Goal: Task Accomplishment & Management: Complete application form

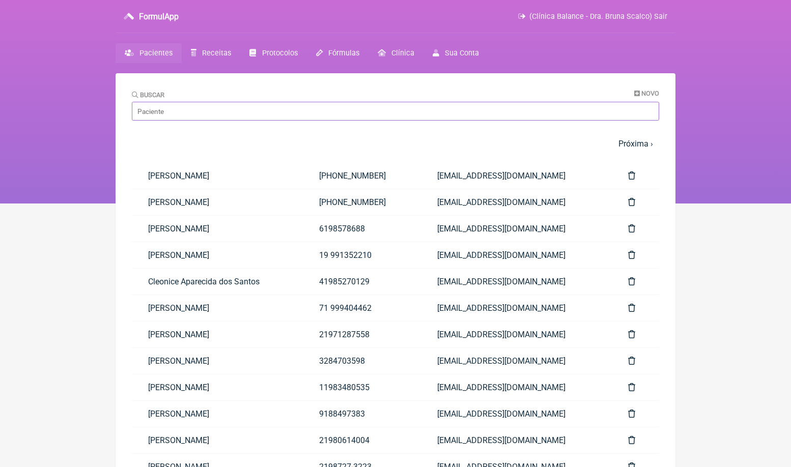
click at [237, 110] on input "Buscar" at bounding box center [395, 111] width 527 height 19
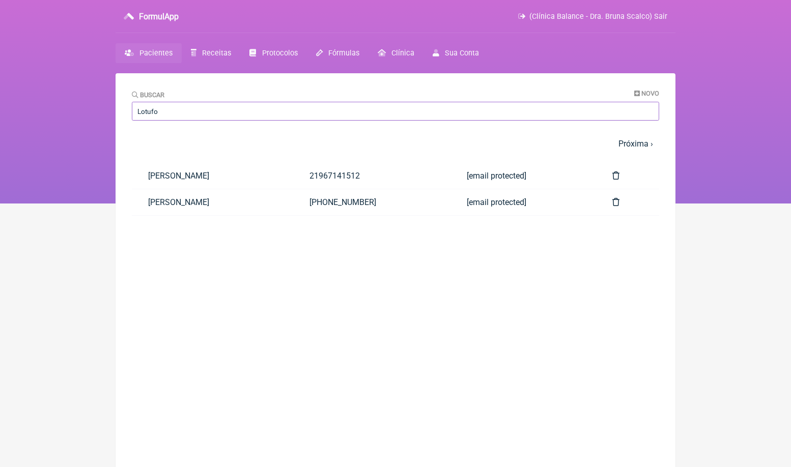
type input "Lotufo"
drag, startPoint x: 237, startPoint y: 110, endPoint x: 212, endPoint y: 174, distance: 68.6
click at [212, 174] on link "[PERSON_NAME]" at bounding box center [212, 176] width 161 height 26
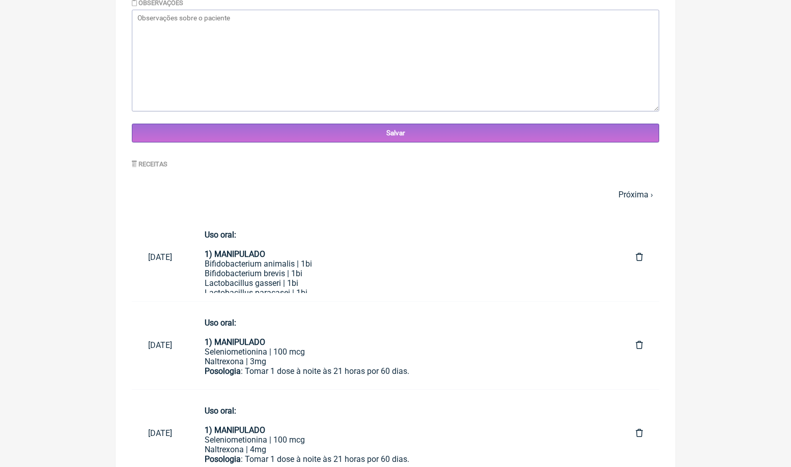
scroll to position [324, 0]
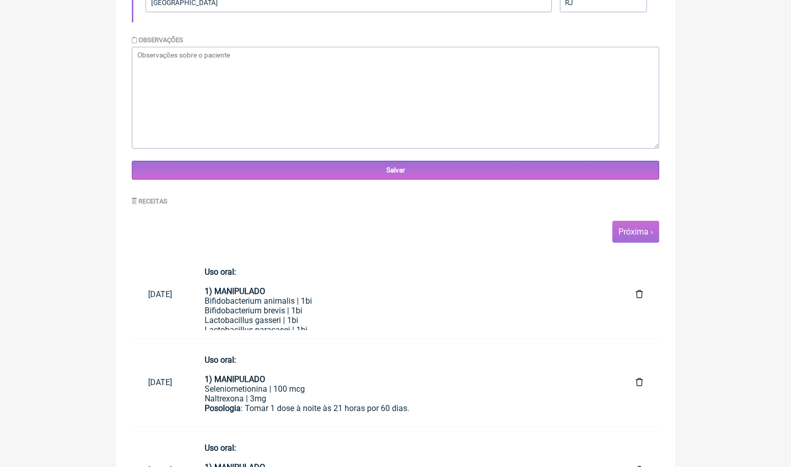
click at [635, 231] on link "Próxima ›" at bounding box center [635, 232] width 35 height 10
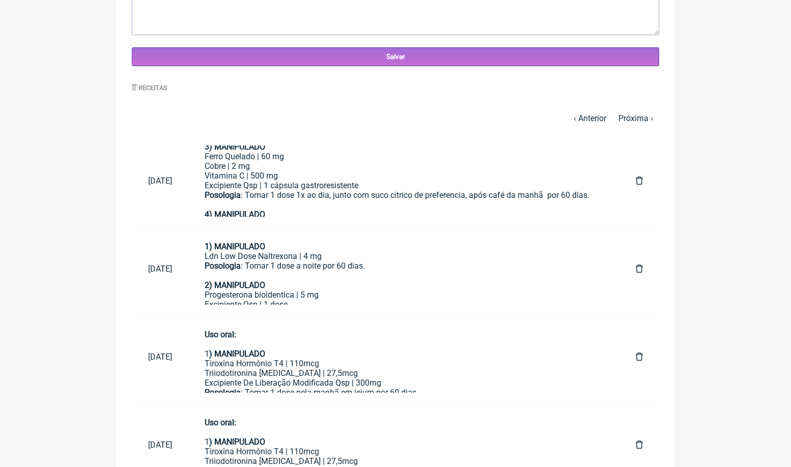
scroll to position [435, 0]
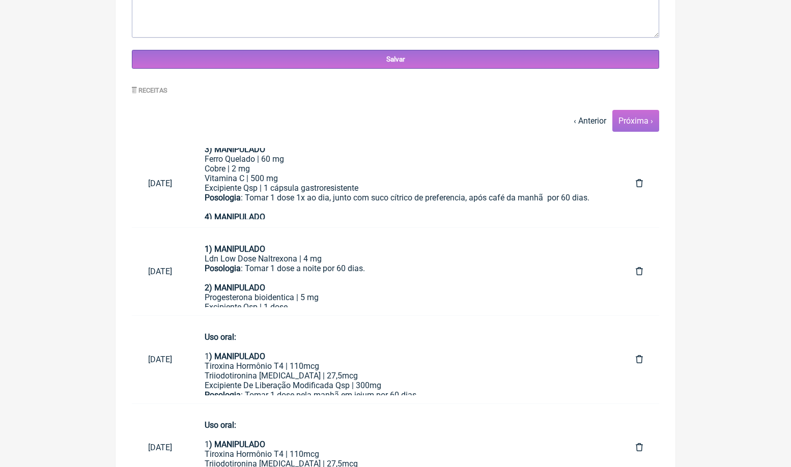
click at [643, 122] on link "Próxima ›" at bounding box center [635, 121] width 35 height 10
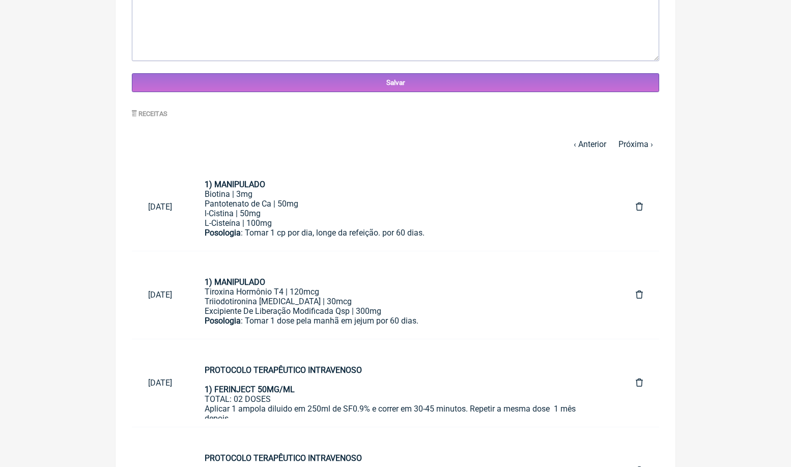
scroll to position [410, 0]
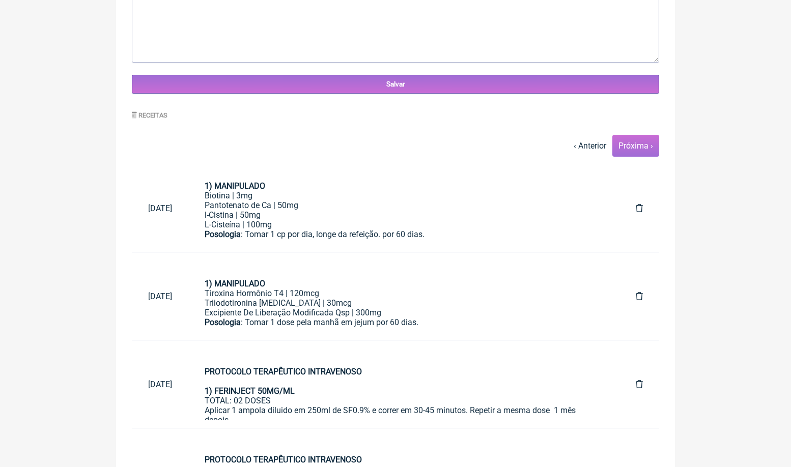
click at [637, 143] on link "Próxima ›" at bounding box center [635, 146] width 35 height 10
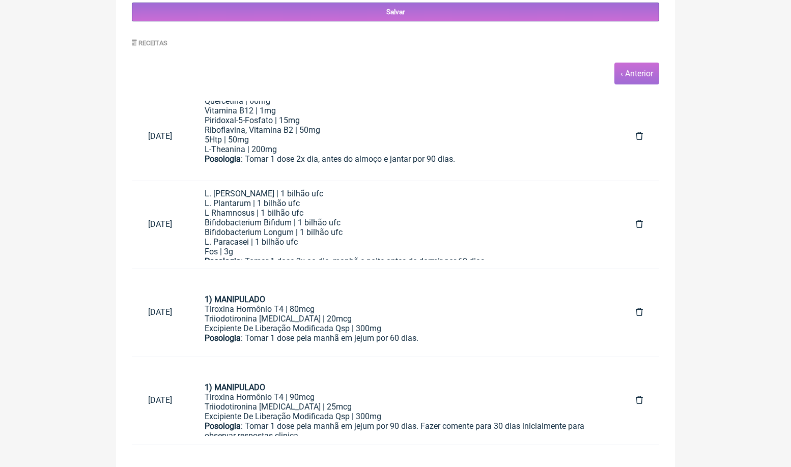
scroll to position [385, 0]
click at [631, 75] on link "‹ Anterior" at bounding box center [636, 74] width 33 height 10
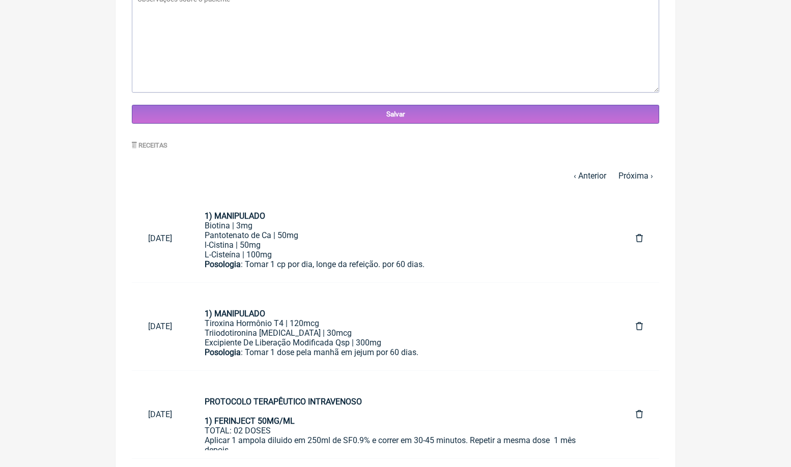
scroll to position [382, 0]
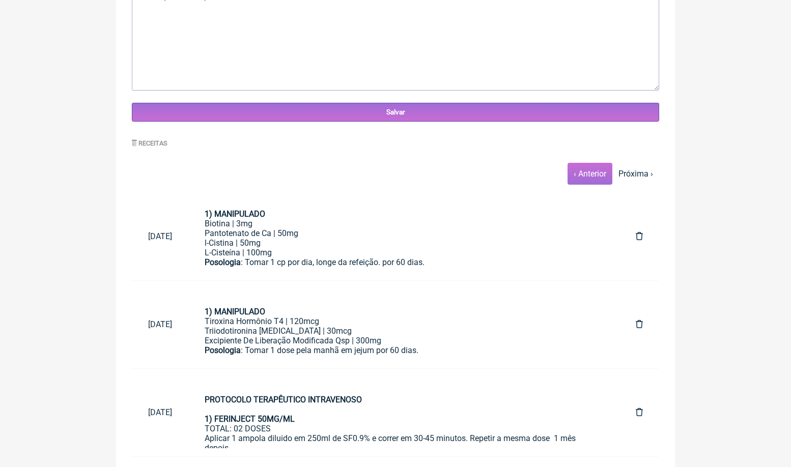
click at [597, 178] on span "‹ Anterior" at bounding box center [589, 174] width 45 height 22
click at [593, 171] on link "‹ Anterior" at bounding box center [589, 174] width 33 height 10
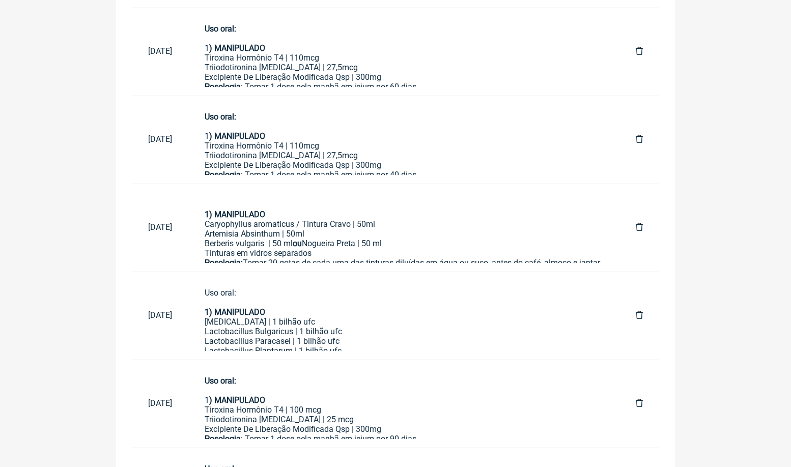
scroll to position [743, 0]
click at [399, 235] on div "Artemisia Absinthum | 50ml" at bounding box center [404, 234] width 398 height 10
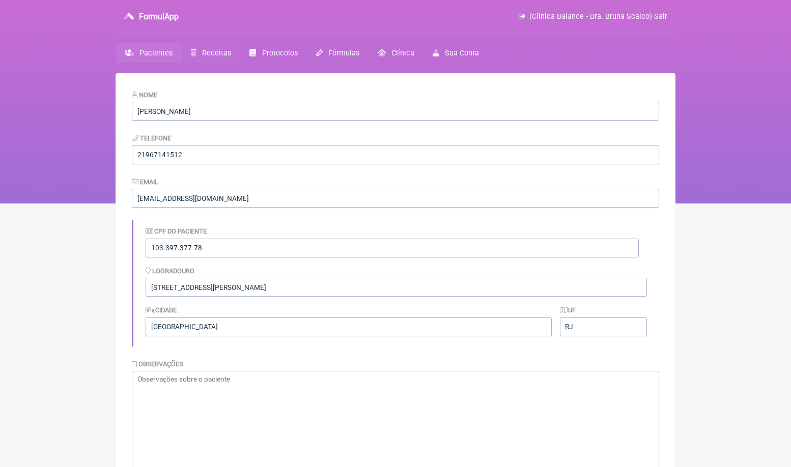
scroll to position [0, 0]
click at [226, 47] on link "Receitas" at bounding box center [211, 53] width 59 height 20
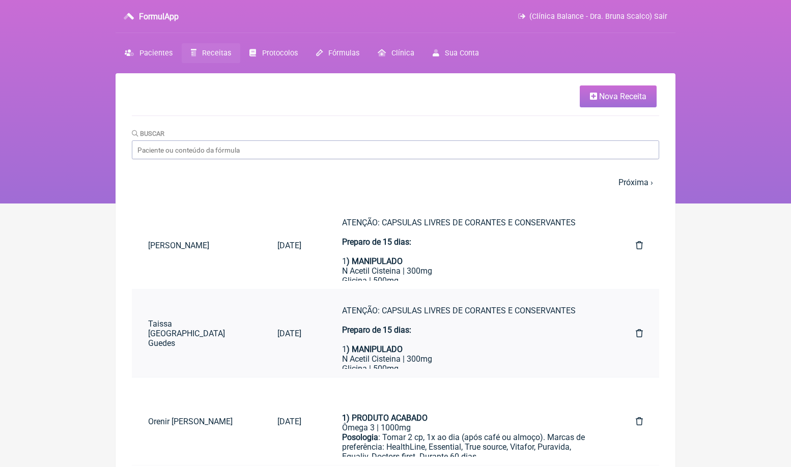
click at [639, 330] on icon at bounding box center [638, 333] width 7 height 8
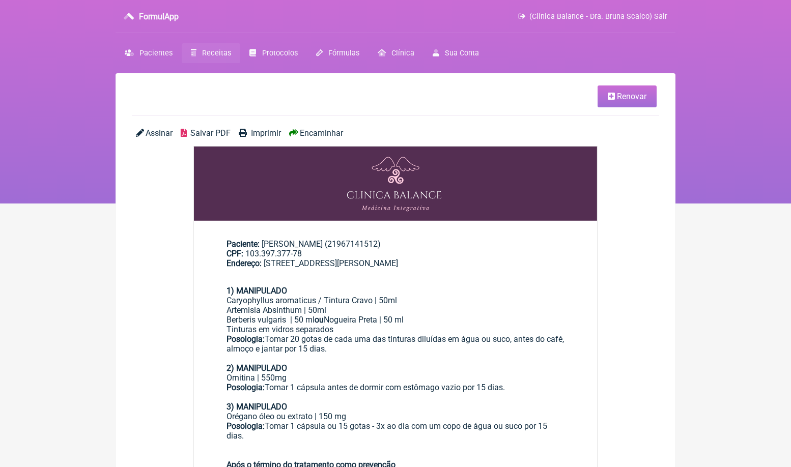
click at [629, 97] on span "Renovar" at bounding box center [632, 97] width 30 height 10
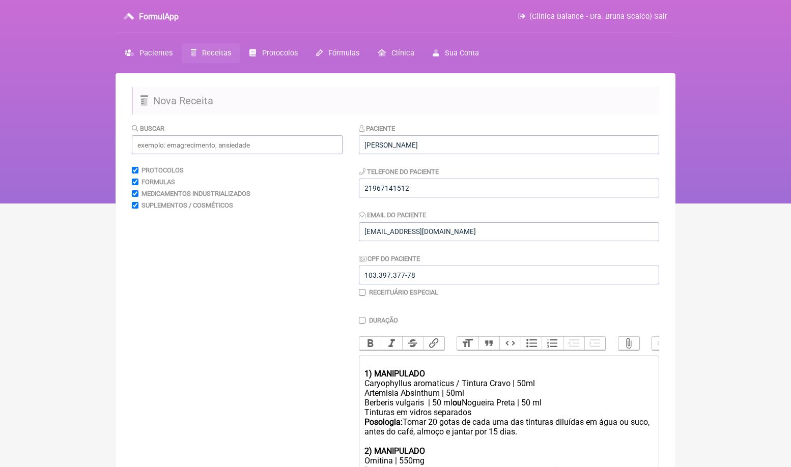
scroll to position [223, 0]
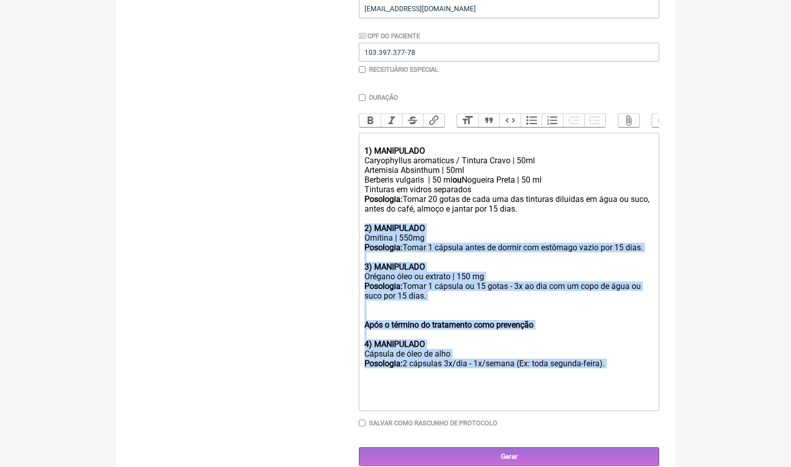
drag, startPoint x: 396, startPoint y: 362, endPoint x: 353, endPoint y: 223, distance: 145.1
click at [353, 223] on form "Buscar Protocolos Formulas Medicamentos Industrializados Suplementos / Cosmétic…" at bounding box center [395, 183] width 527 height 566
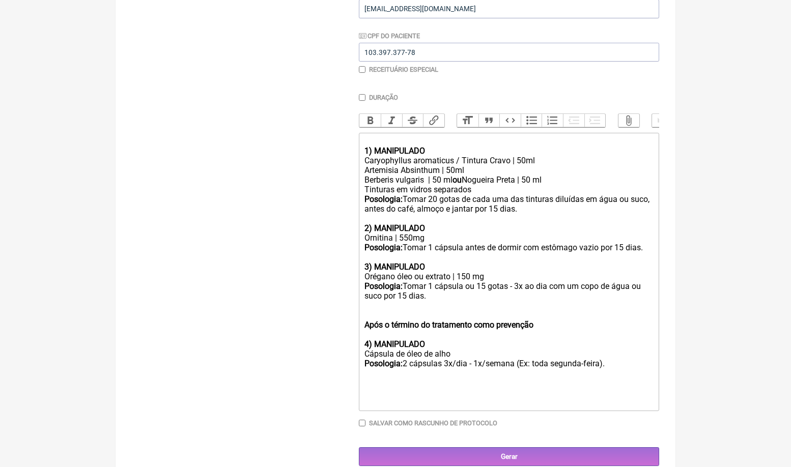
scroll to position [85, 0]
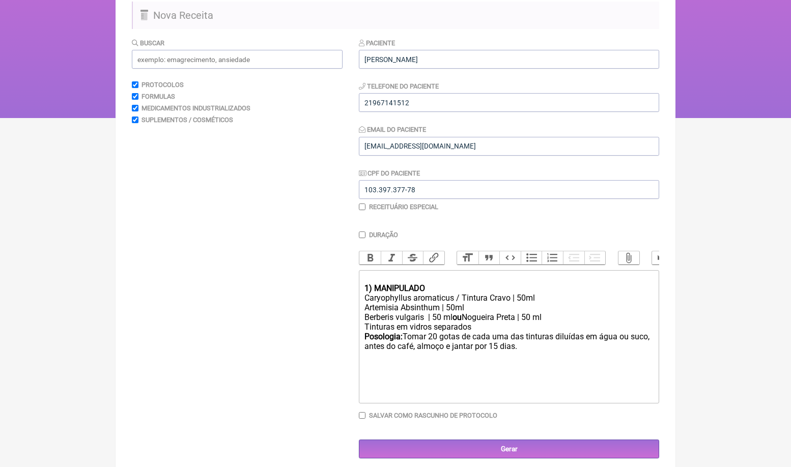
click at [372, 274] on div "1) MANIPULADO" at bounding box center [508, 283] width 289 height 19
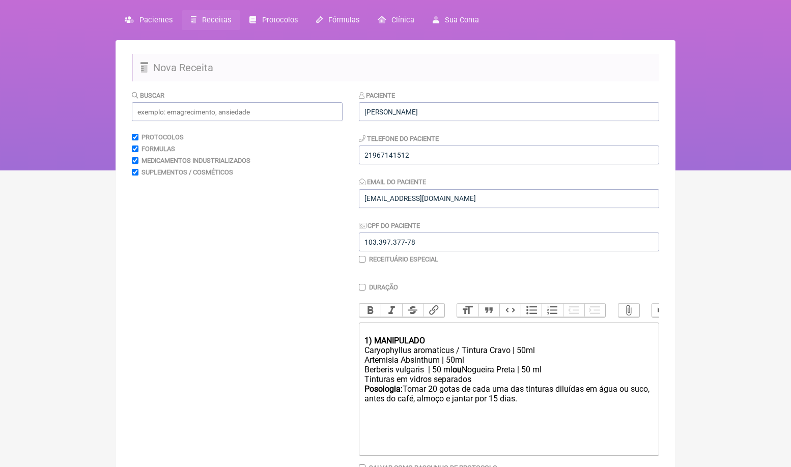
scroll to position [33, 0]
type trix-editor "<div>Fase de preparo&nbsp;<br><strong>1) MANIPULADO&nbsp;</strong></div><div>Ca…"
click at [210, 112] on input "text" at bounding box center [237, 111] width 211 height 19
click at [166, 22] on span "Pacientes" at bounding box center [155, 20] width 33 height 9
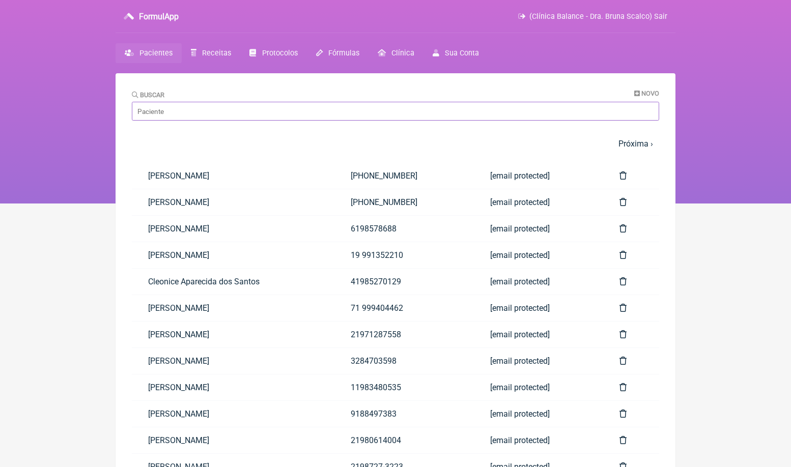
click at [205, 114] on input "Buscar" at bounding box center [395, 111] width 527 height 19
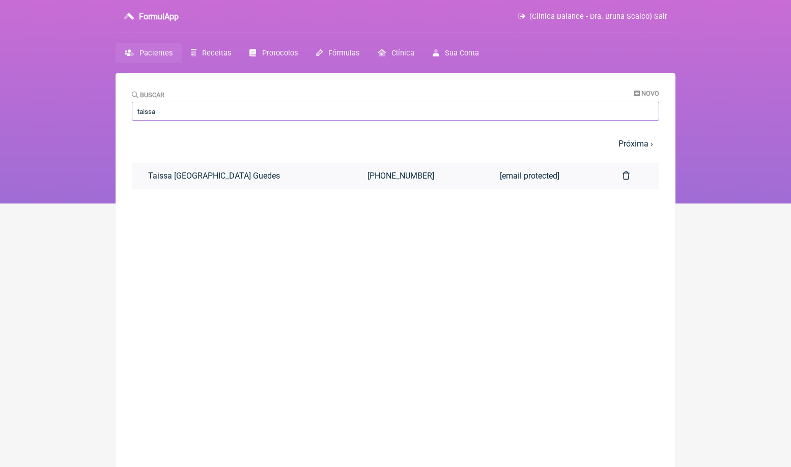
type input "taissa"
click at [222, 180] on link "Taissa Brazil Guedes" at bounding box center [241, 176] width 219 height 26
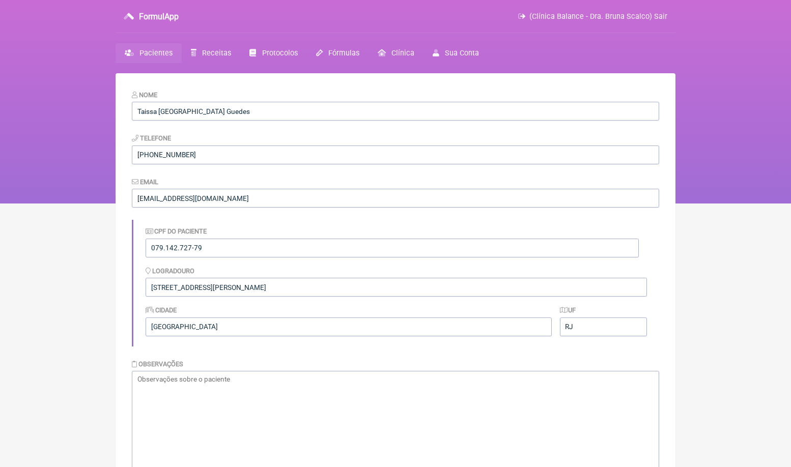
scroll to position [279, 0]
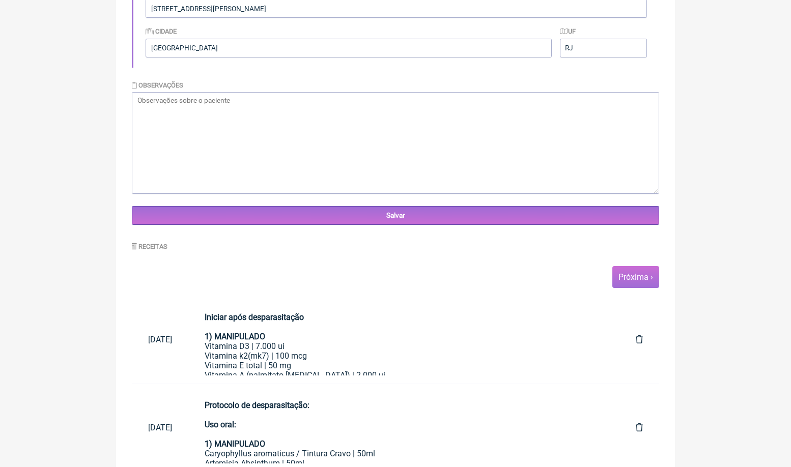
click at [634, 274] on link "Próxima ›" at bounding box center [635, 277] width 35 height 10
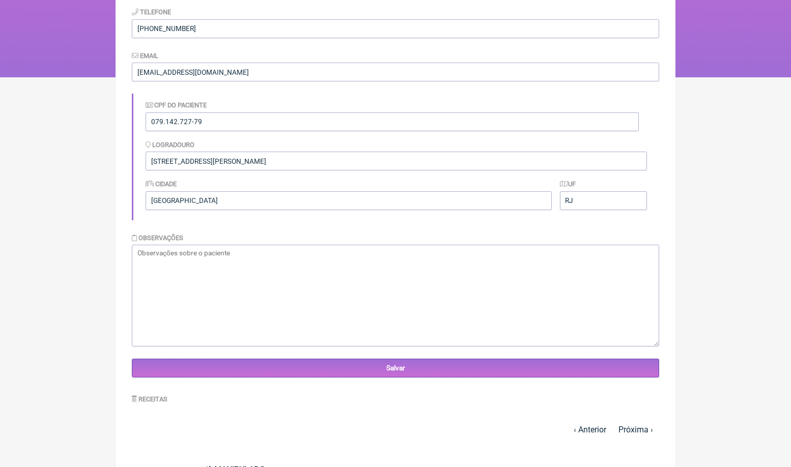
scroll to position [185, 0]
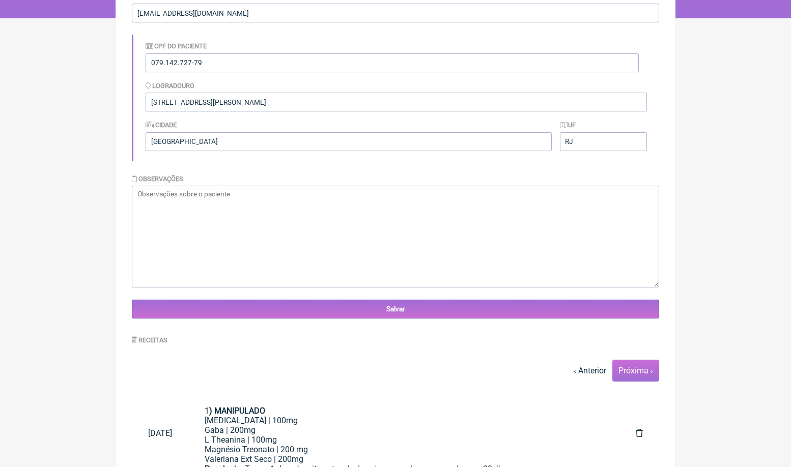
click at [633, 374] on span "Próxima ›" at bounding box center [635, 371] width 47 height 22
click at [633, 370] on link "Próxima ›" at bounding box center [635, 371] width 35 height 10
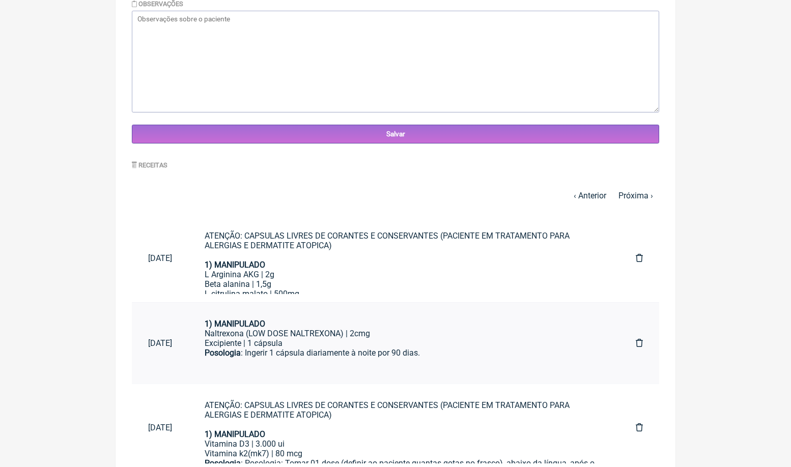
scroll to position [379, 0]
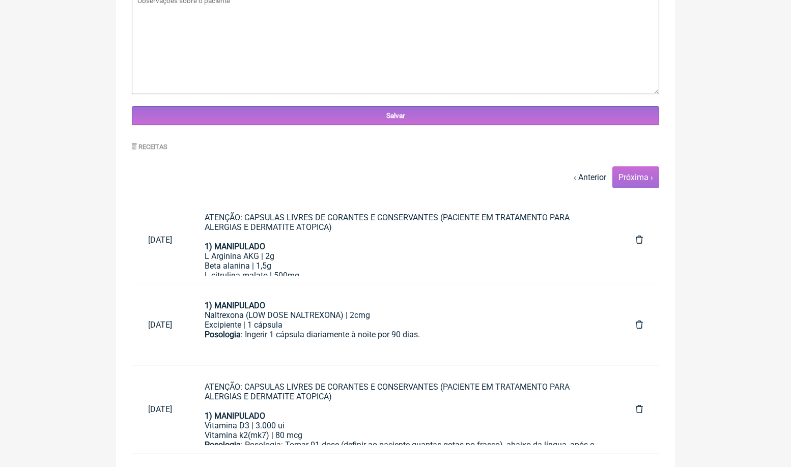
click at [631, 179] on link "Próxima ›" at bounding box center [635, 177] width 35 height 10
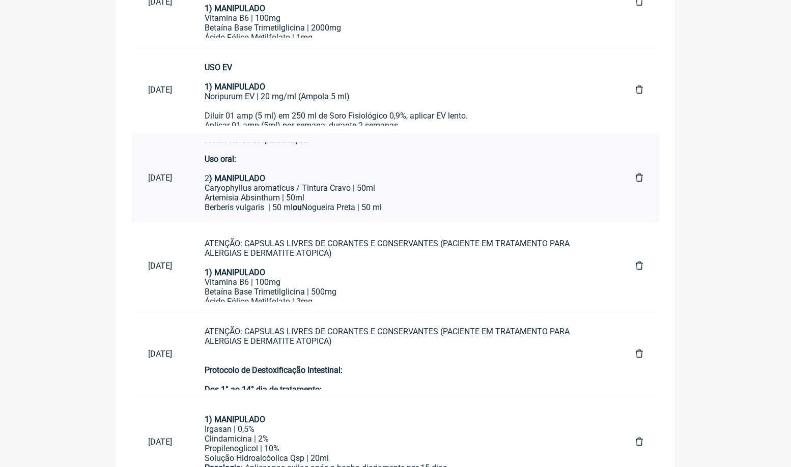
scroll to position [143, 0]
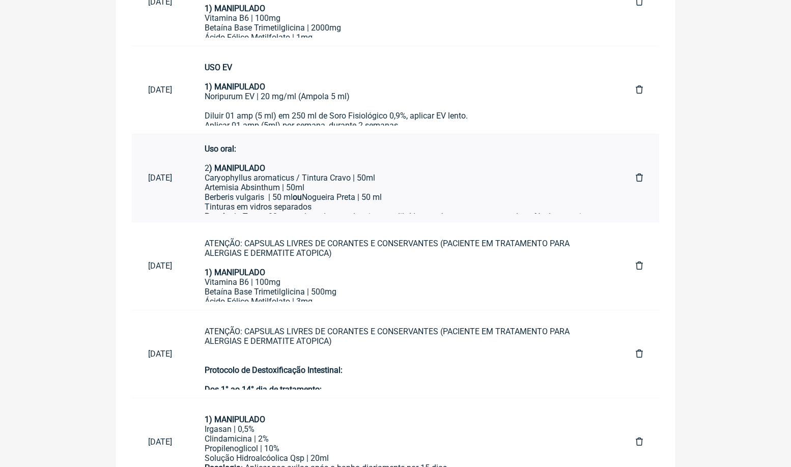
click at [315, 183] on div "Artemisia Absinthum | 50ml" at bounding box center [404, 188] width 398 height 10
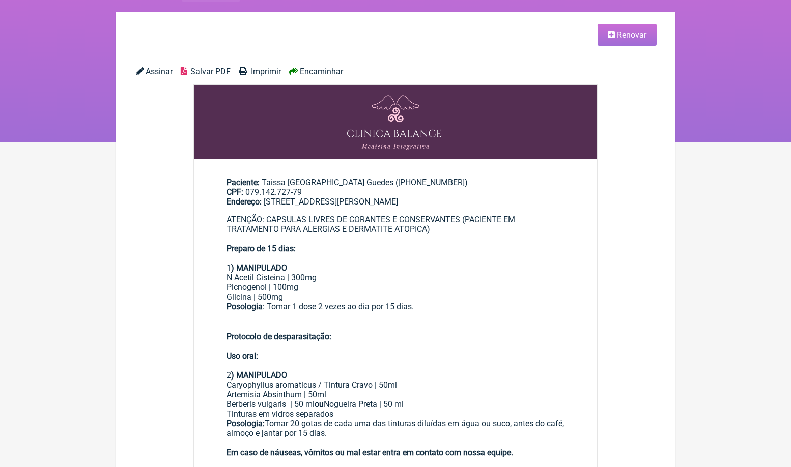
scroll to position [33, 0]
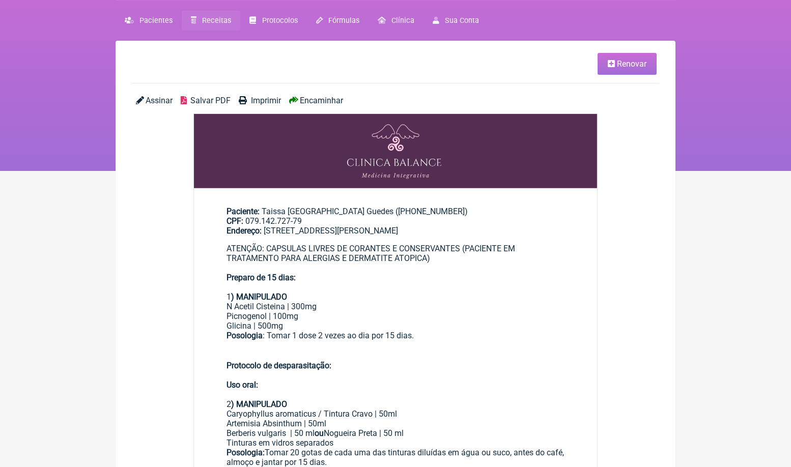
click at [636, 61] on span "Renovar" at bounding box center [632, 64] width 30 height 10
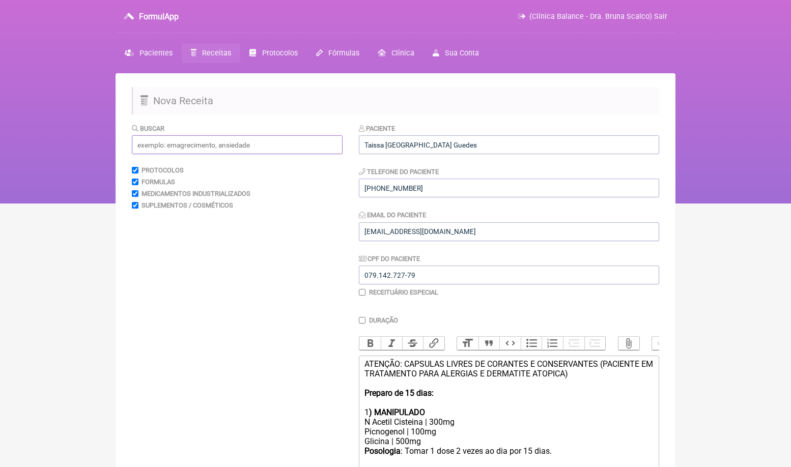
click at [183, 147] on input "text" at bounding box center [237, 144] width 211 height 19
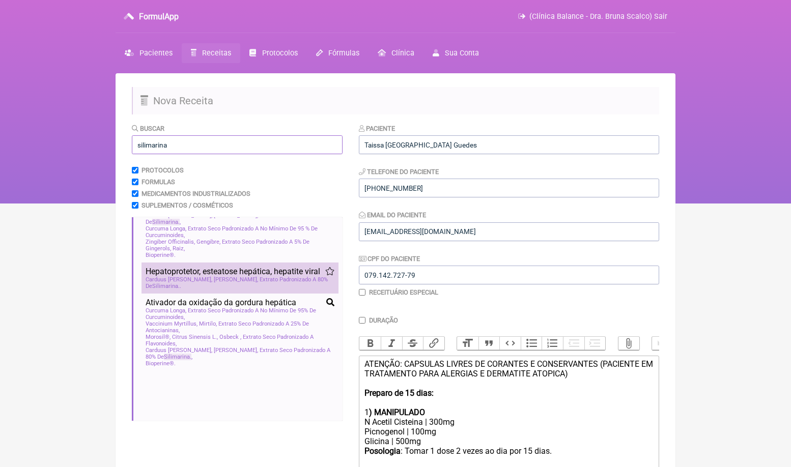
scroll to position [218, 0]
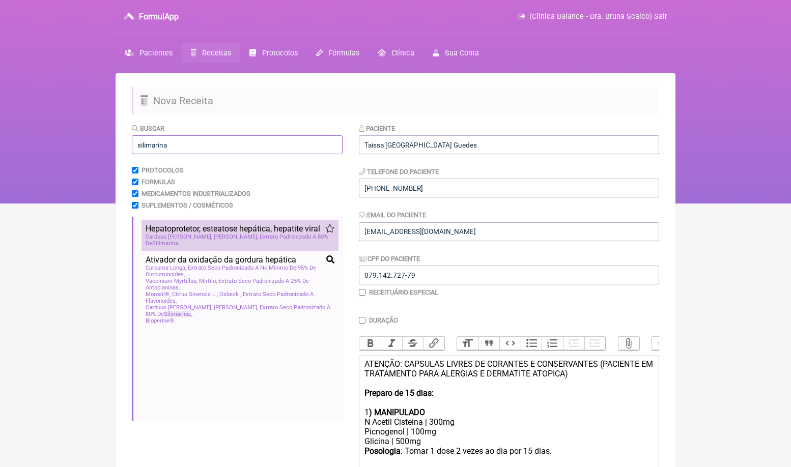
type input "silimarina"
click at [241, 234] on span "Hepatoprotetor, esteatose hepática, hepatite viral" at bounding box center [233, 229] width 174 height 10
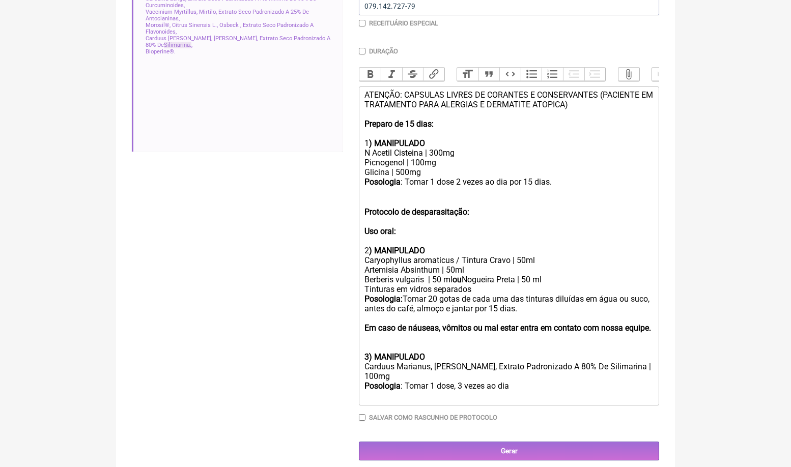
scroll to position [269, 0]
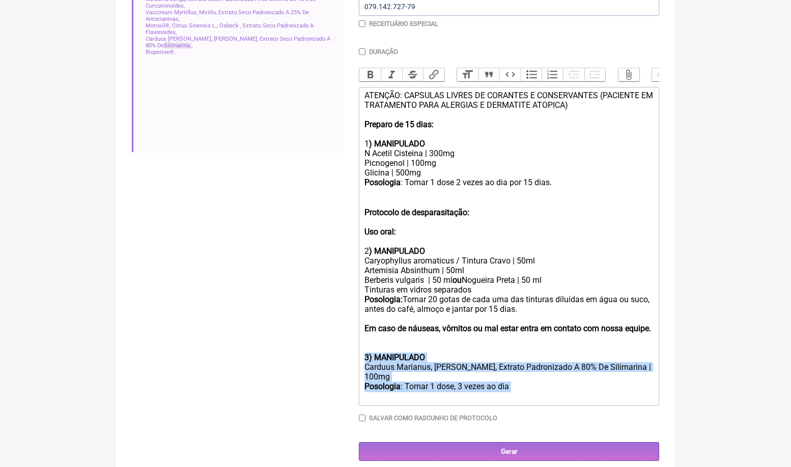
drag, startPoint x: 527, startPoint y: 379, endPoint x: 350, endPoint y: 355, distance: 178.7
click at [350, 355] on form "Buscar silimarina Protocolos Formulas Medicamentos Industrializados Suplementos…" at bounding box center [395, 157] width 527 height 606
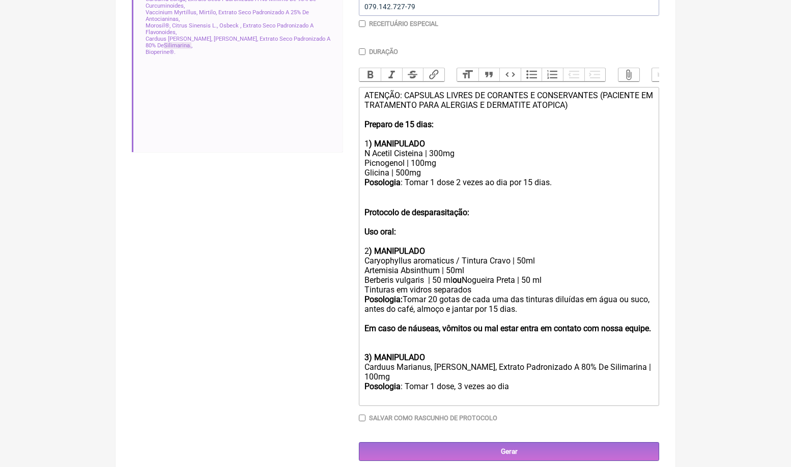
scroll to position [241, 0]
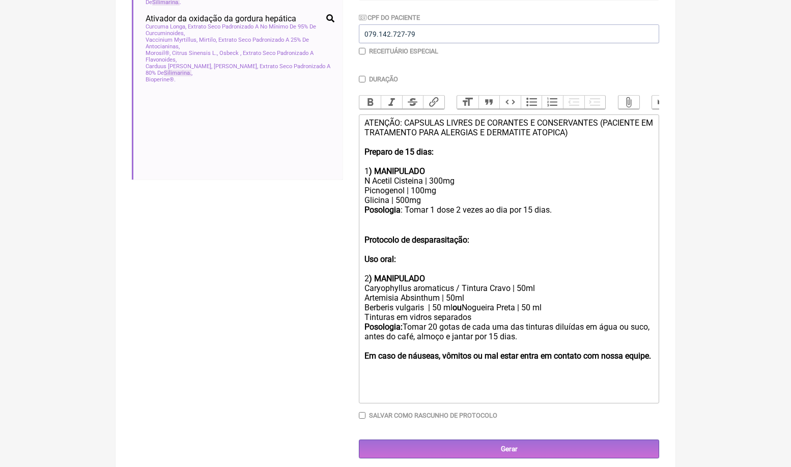
click at [391, 217] on div "Protocolo de desparasitação: Uso oral: 2 ) MANIPULADO" at bounding box center [508, 250] width 289 height 68
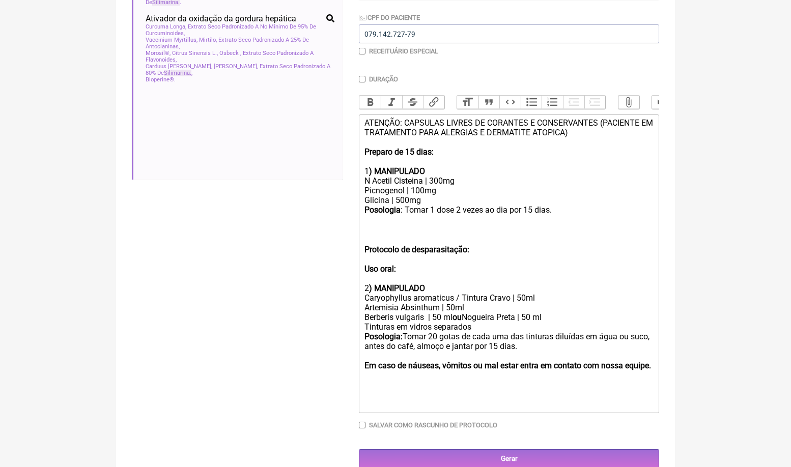
paste trix-editor "strong>3) MANIPULADO</strong></div><div>Carduus Marianus, Cardo Mariano, Extrat…"
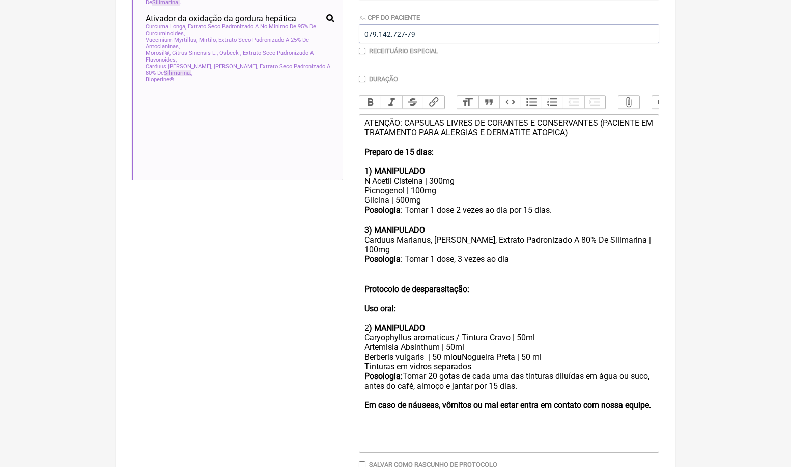
click at [370, 225] on strong "3) MANIPULADO" at bounding box center [394, 230] width 61 height 10
click at [519, 254] on div "Posologia : Tomar 1 dose, 3 vezes ao dia ㅤ" at bounding box center [508, 259] width 289 height 11
click at [451, 186] on div "Picnogenol | 100mg Glicina | 500mg" at bounding box center [508, 195] width 289 height 19
drag, startPoint x: 442, startPoint y: 186, endPoint x: 337, endPoint y: 186, distance: 104.3
click at [343, 186] on form "Buscar silimarina Protocolos Formulas Medicamentos Industrializados Suplementos…" at bounding box center [395, 195] width 527 height 626
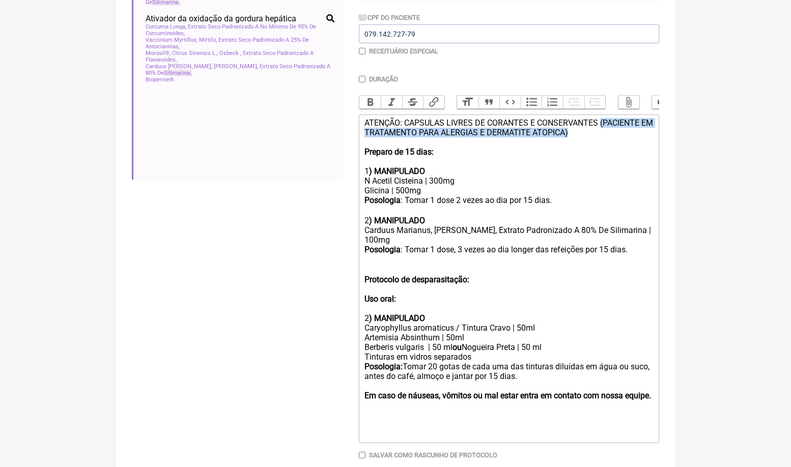
drag, startPoint x: 594, startPoint y: 132, endPoint x: 607, endPoint y: 120, distance: 18.7
click at [607, 120] on div "ATENÇÃO: CAPSULAS LIVRES DE CORANTES E CONSERVANTES (PACIENTE EM TRATAMENTO PAR…" at bounding box center [508, 147] width 289 height 58
type trix-editor "<div>ATENÇÃO: CAPSULAS LIVRES DE CORANTES E CONSERVANTES&nbsp;<br><br><strong>P…"
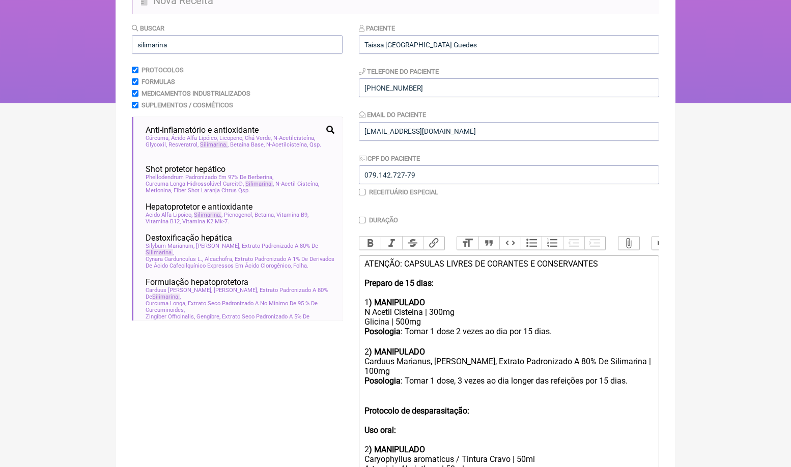
scroll to position [0, 0]
click at [192, 47] on input "silimarina" at bounding box center [237, 44] width 211 height 19
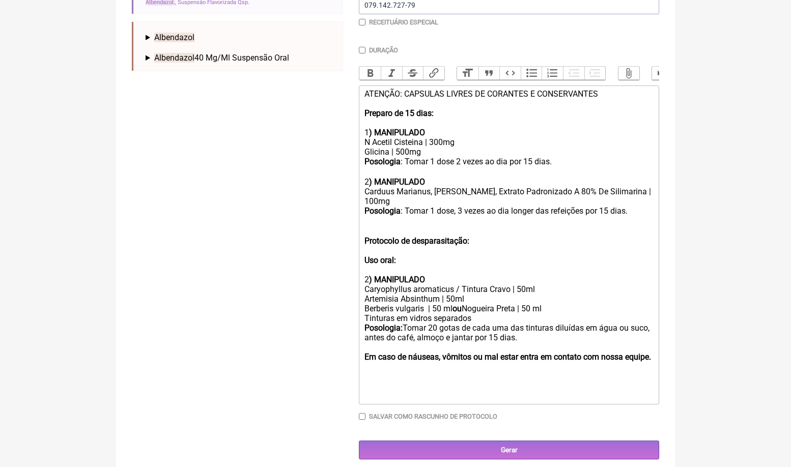
scroll to position [147, 0]
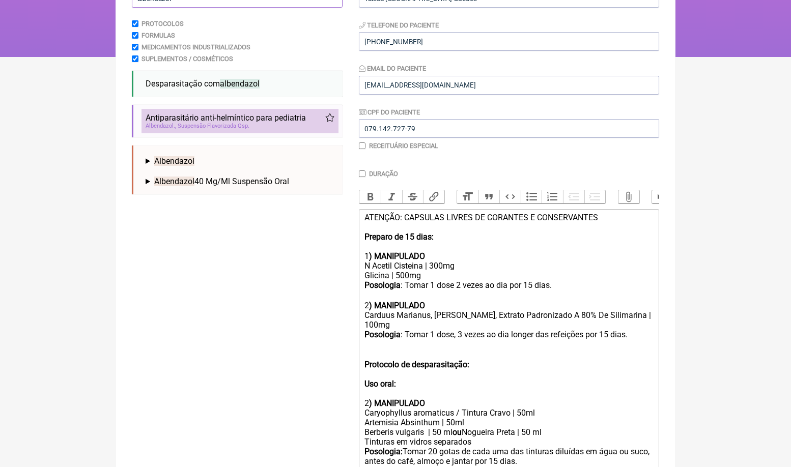
type input "albendazol"
click at [256, 119] on span "Antiparasitário anti-helmíntico para pediatria" at bounding box center [226, 118] width 160 height 10
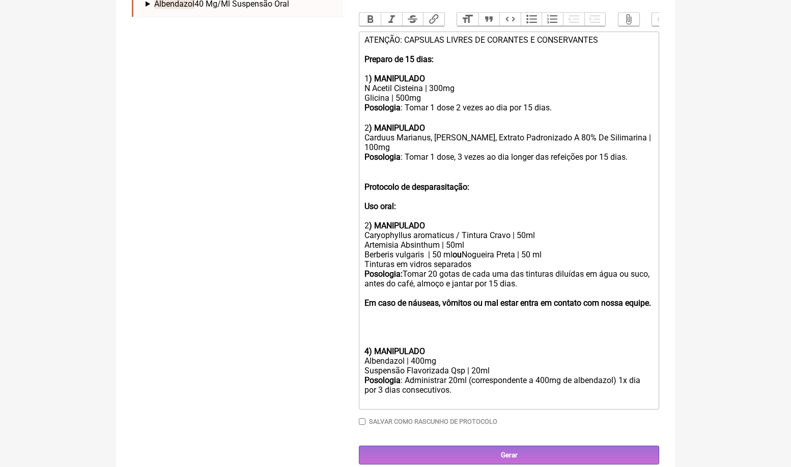
scroll to position [324, 0]
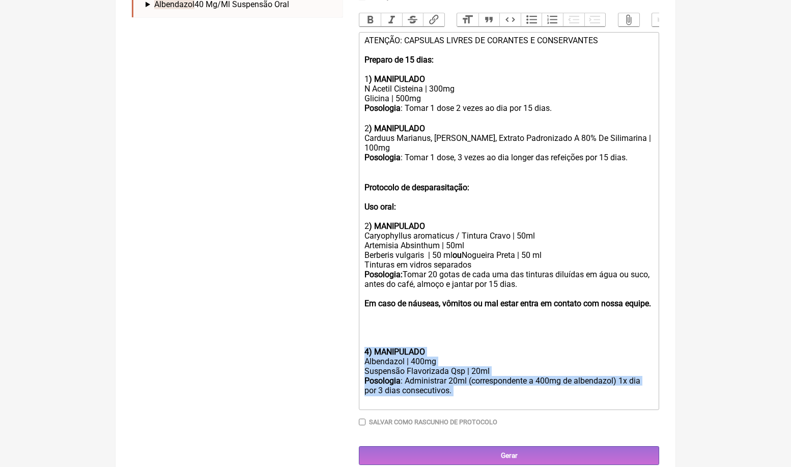
drag, startPoint x: 463, startPoint y: 381, endPoint x: 357, endPoint y: 344, distance: 111.8
click at [357, 344] on form "Buscar albendazol Protocolos Formulas Medicamentos Industrializados Suplementos…" at bounding box center [395, 132] width 527 height 665
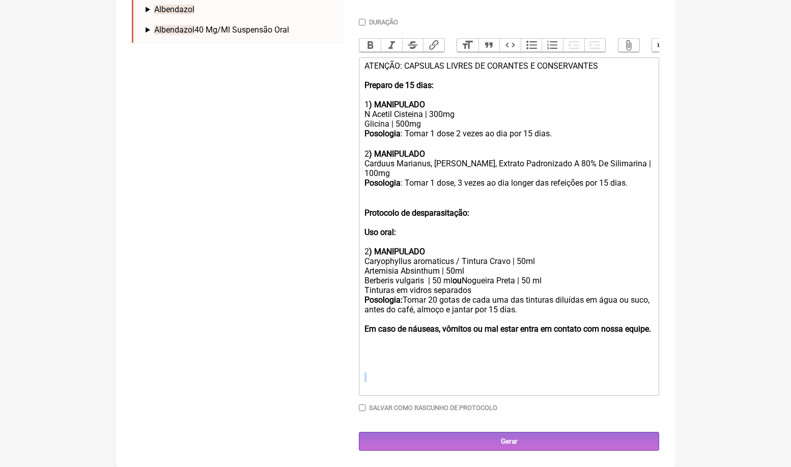
scroll to position [287, 0]
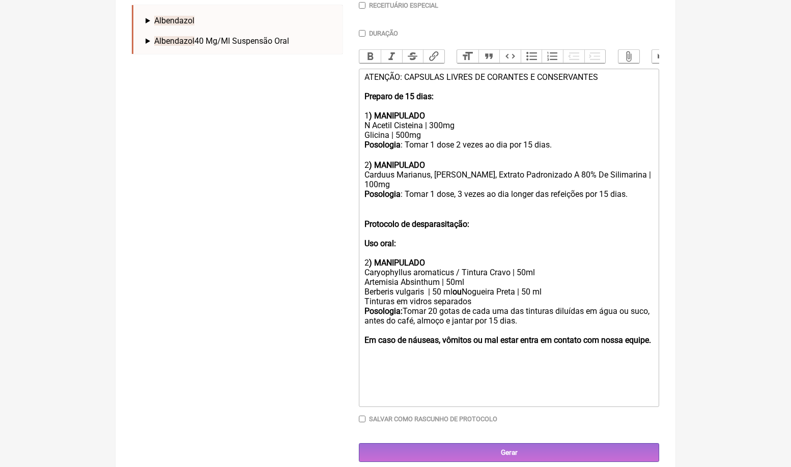
click at [558, 326] on div at bounding box center [508, 331] width 289 height 10
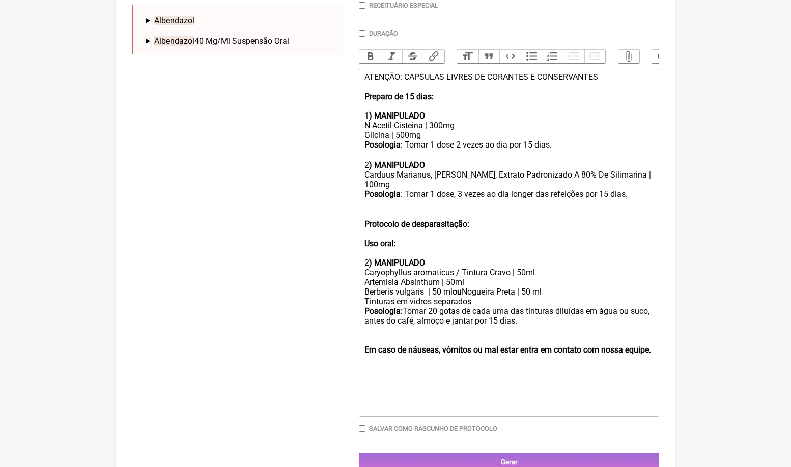
paste trix-editor "strong>4) MANIPULADO</strong></div><div>Albendazol | 400mg</div><div>Suspensão …"
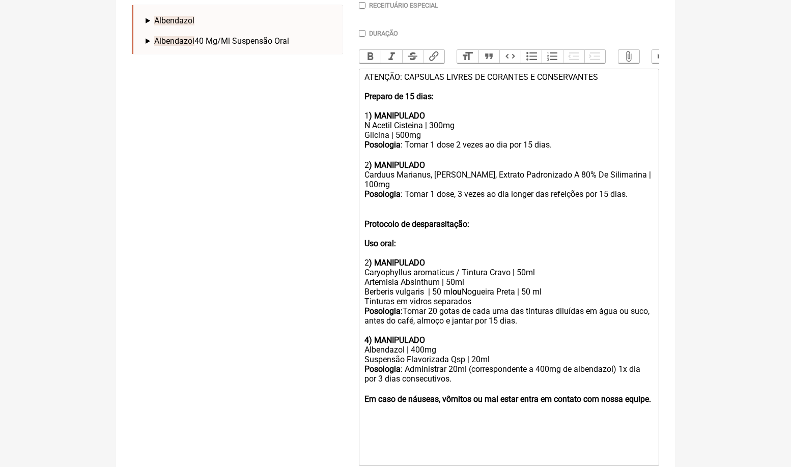
click at [382, 364] on div "Posologia : Administrar 20ml (correspondente a 400mg de albendazol) 1x dia por …" at bounding box center [508, 379] width 289 height 30
click at [390, 423] on div at bounding box center [508, 432] width 289 height 19
click at [368, 249] on div "Protocolo de desparasitação: Uso oral: 2 ) MANIPULADO" at bounding box center [508, 234] width 289 height 68
click at [405, 335] on strong "4) MANIPULADO" at bounding box center [394, 340] width 61 height 10
click at [415, 423] on div at bounding box center [508, 432] width 289 height 19
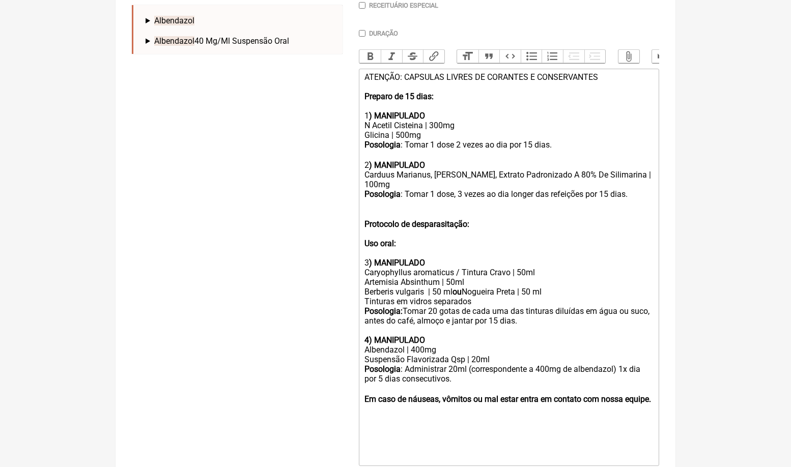
click at [469, 219] on strong "Protocolo de desparasitação:" at bounding box center [416, 224] width 105 height 10
click at [502, 213] on div "Protocolo de desparasitação: Uso oral: 3 ) MANIPULADO" at bounding box center [508, 234] width 289 height 68
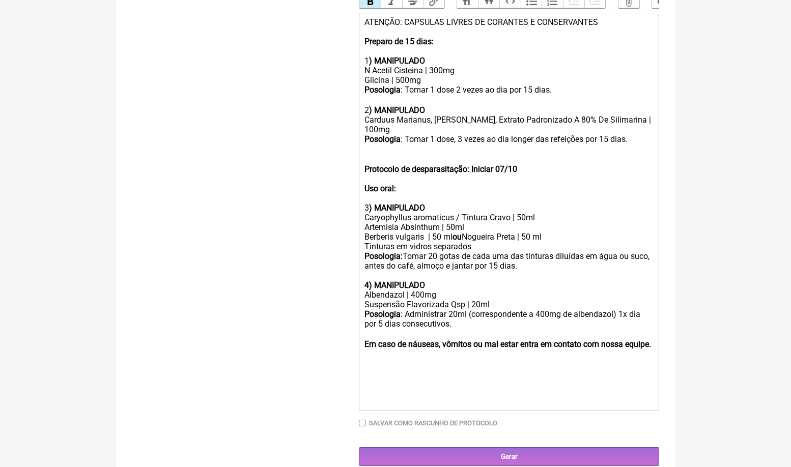
click at [461, 388] on div at bounding box center [508, 397] width 289 height 19
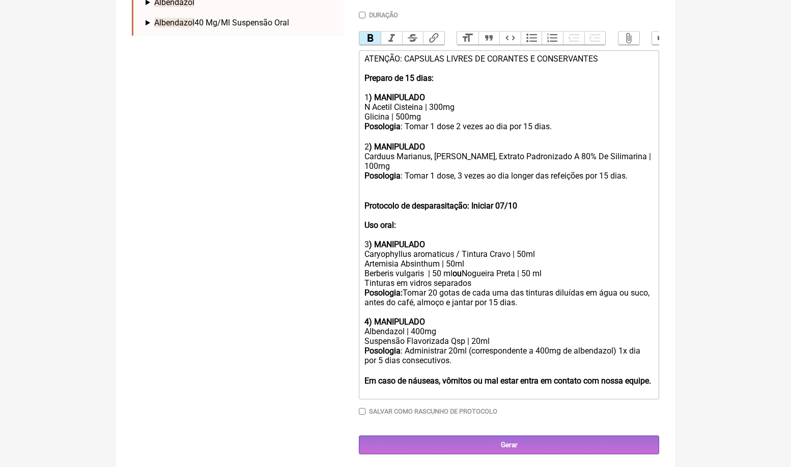
scroll to position [296, 0]
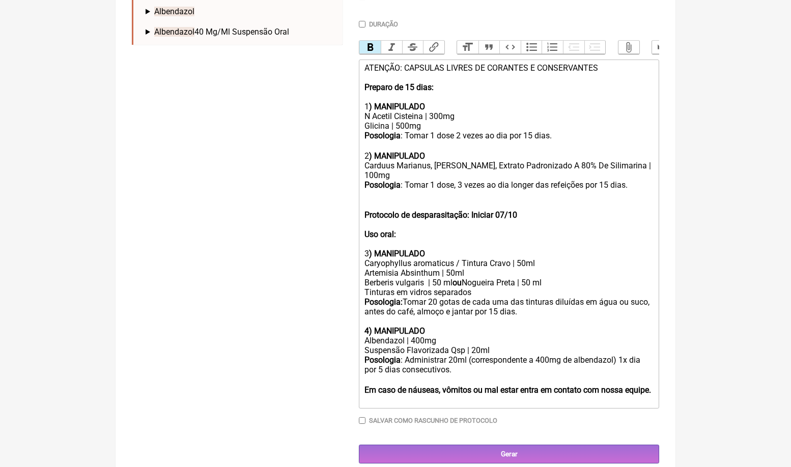
type trix-editor "<div>ATENÇÃO: CAPSULAS LIVRES DE CORANTES E CONSERVANTES <br><br><strong>Prepar…"
click at [506, 445] on input "Gerar" at bounding box center [509, 454] width 300 height 19
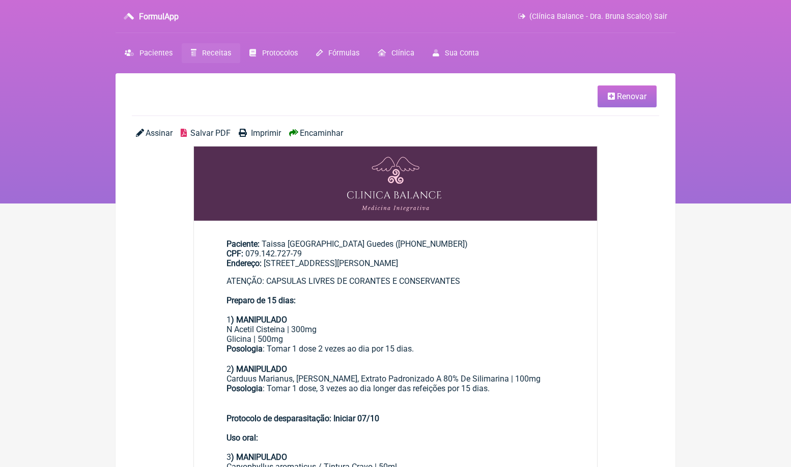
click at [314, 136] on span "Encaminhar" at bounding box center [321, 133] width 43 height 10
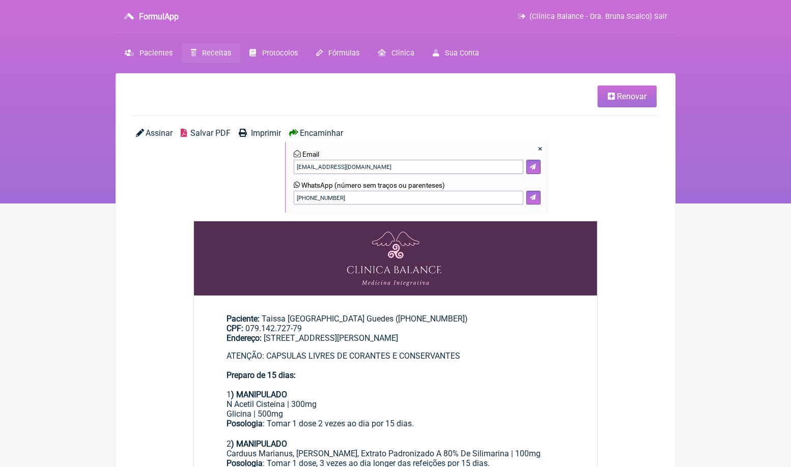
click at [624, 98] on span "Renovar" at bounding box center [632, 97] width 30 height 10
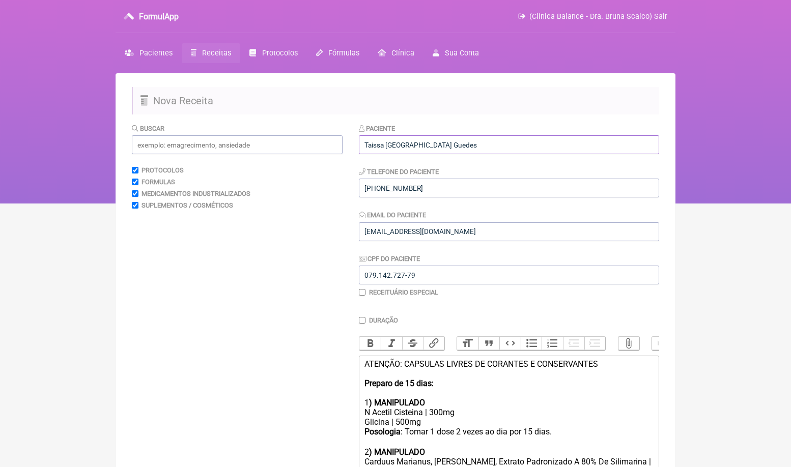
click at [402, 146] on input "Taissa [GEOGRAPHIC_DATA] Guedes" at bounding box center [509, 144] width 300 height 19
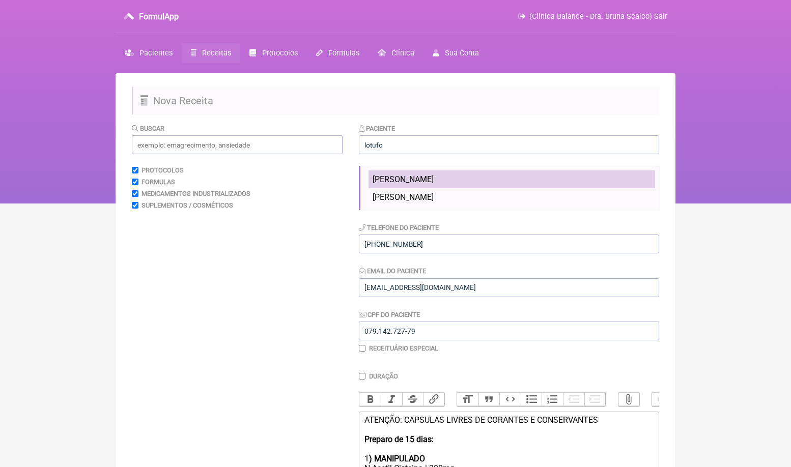
click at [426, 180] on span "[PERSON_NAME]" at bounding box center [402, 179] width 61 height 10
type input "[PERSON_NAME]"
type input "21967141512"
type input "[EMAIL_ADDRESS][DOMAIN_NAME]"
type input "103.397.377-78"
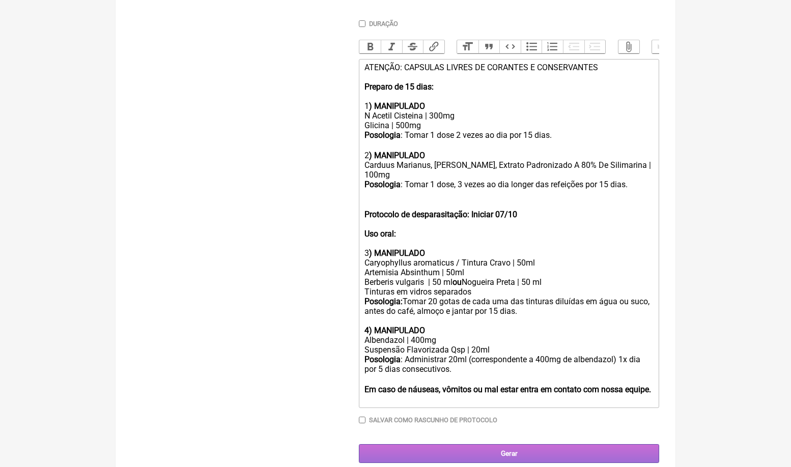
scroll to position [296, 0]
click at [501, 445] on input "Gerar" at bounding box center [509, 454] width 300 height 19
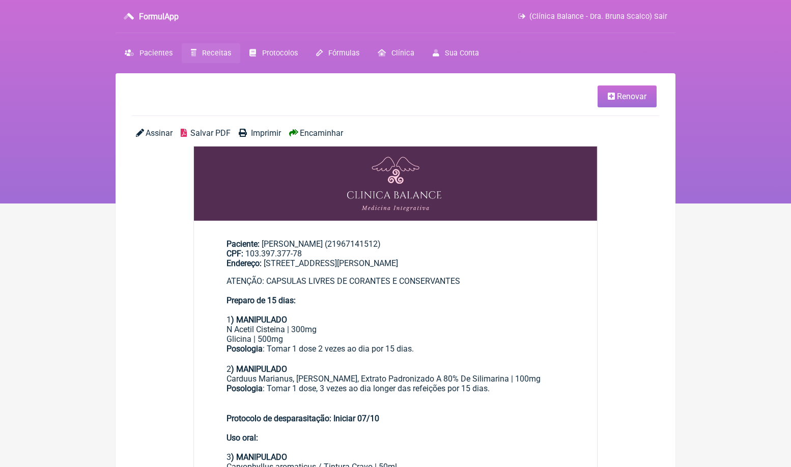
click at [330, 133] on span "Encaminhar" at bounding box center [321, 133] width 43 height 10
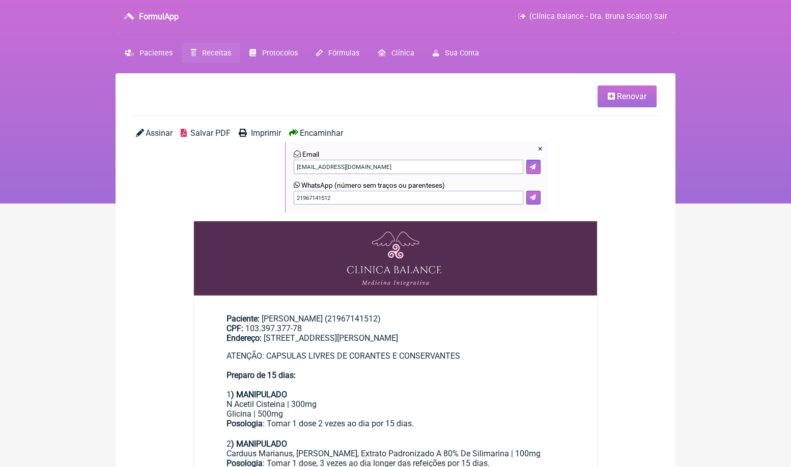
click at [538, 202] on button at bounding box center [533, 198] width 14 height 14
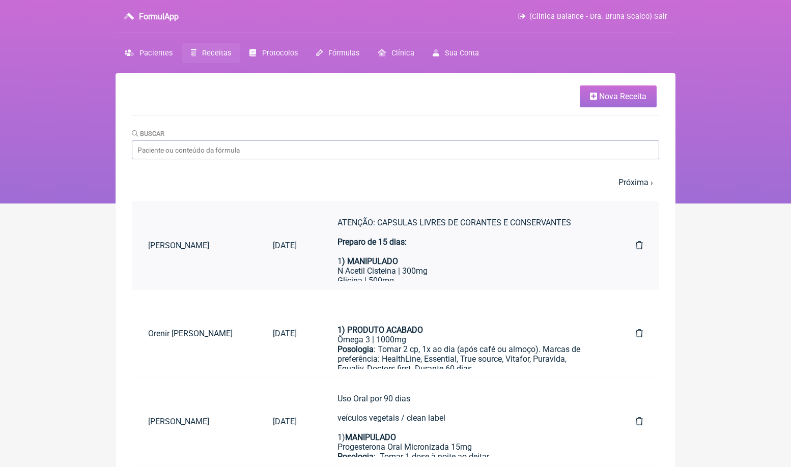
click at [415, 244] on div "ATENÇÃO: CAPSULAS LIVRES DE CORANTES E CONSERVANTES Preparo de 15 dias: 1 ) MAN…" at bounding box center [465, 242] width 257 height 48
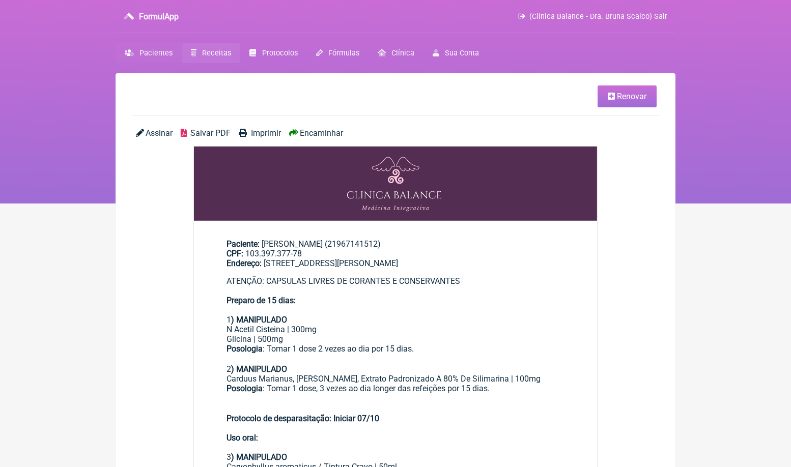
click at [166, 53] on span "Pacientes" at bounding box center [155, 53] width 33 height 9
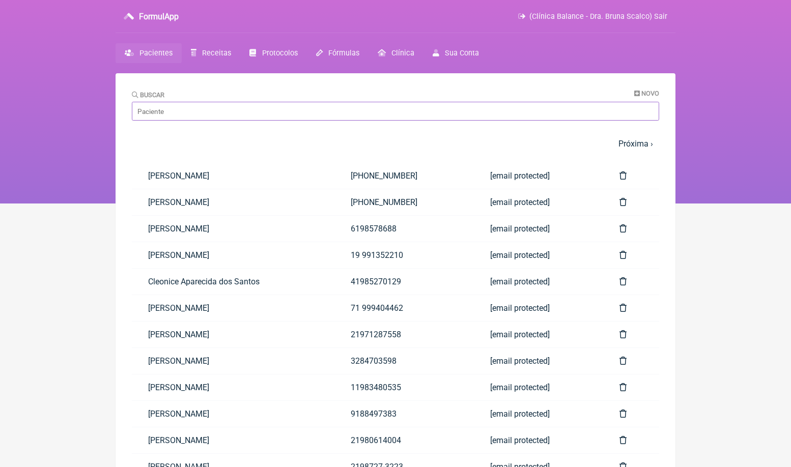
click at [238, 112] on input "Buscar" at bounding box center [395, 111] width 527 height 19
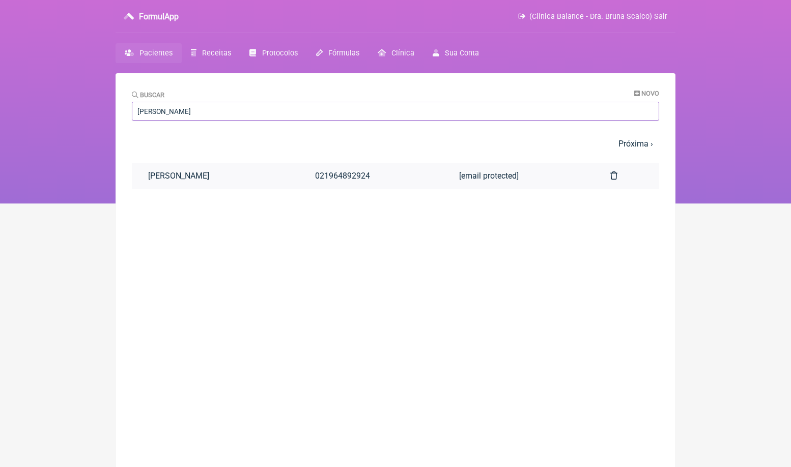
type input "bruna scalco"
click at [217, 182] on link "Bruna Santos Scalco" at bounding box center [215, 176] width 167 height 26
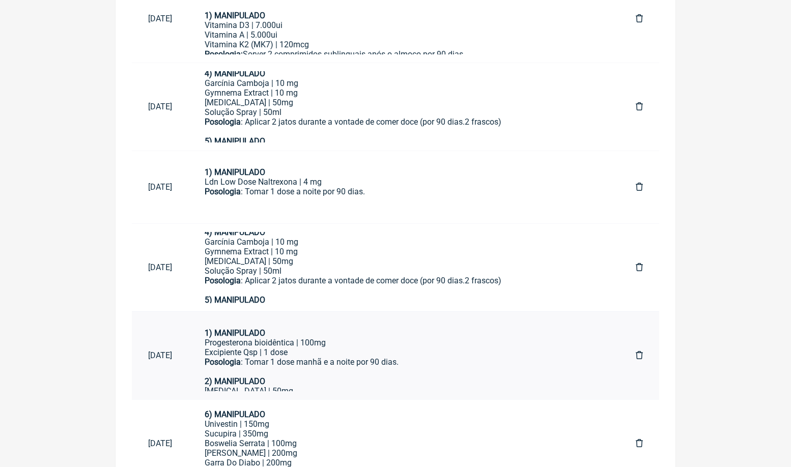
scroll to position [590, 0]
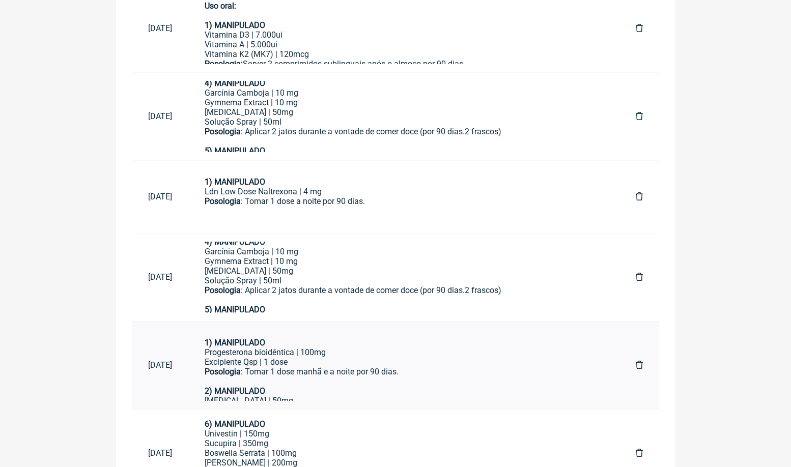
click at [269, 367] on div "Posologia : Tomar 1 dose manhã e a noite por 90 dias." at bounding box center [404, 376] width 398 height 19
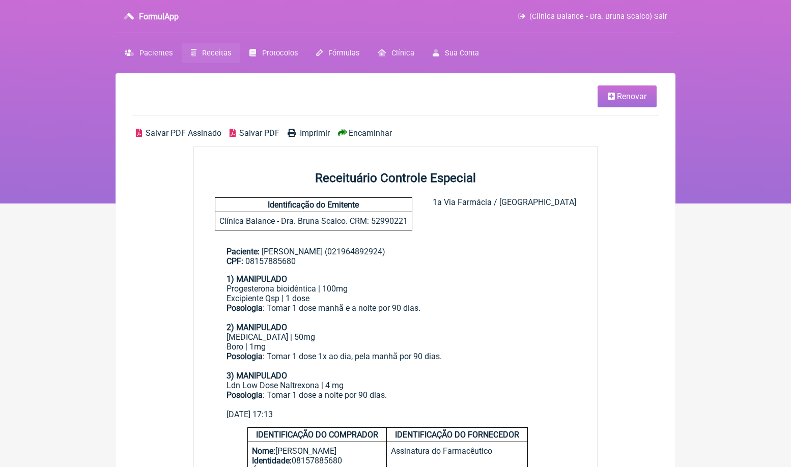
click at [623, 92] on span "Renovar" at bounding box center [632, 97] width 30 height 10
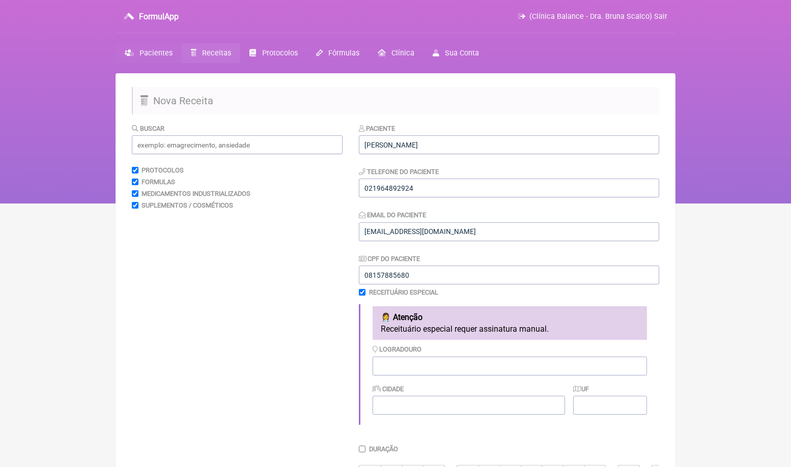
click at [161, 56] on span "Pacientes" at bounding box center [155, 53] width 33 height 9
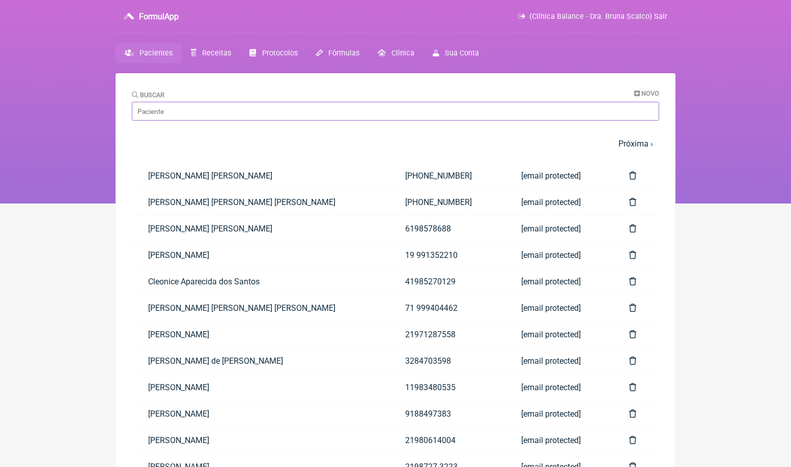
click at [208, 105] on input "Buscar" at bounding box center [395, 111] width 527 height 19
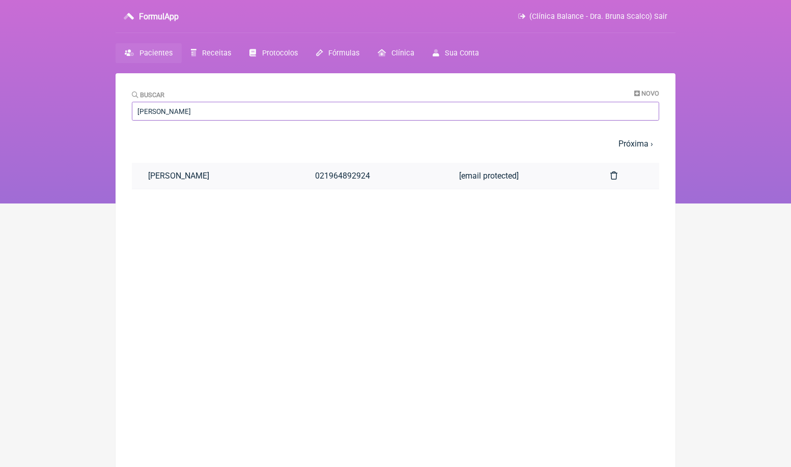
type input "bruna scalco"
click at [196, 178] on link "[PERSON_NAME]" at bounding box center [215, 176] width 167 height 26
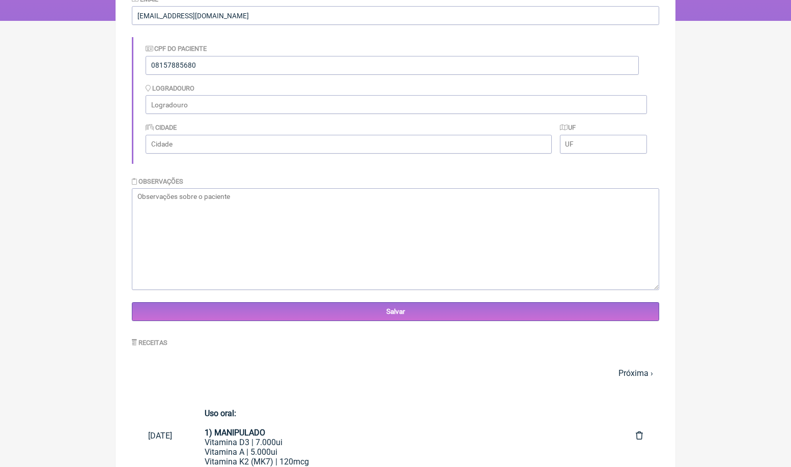
scroll to position [417, 0]
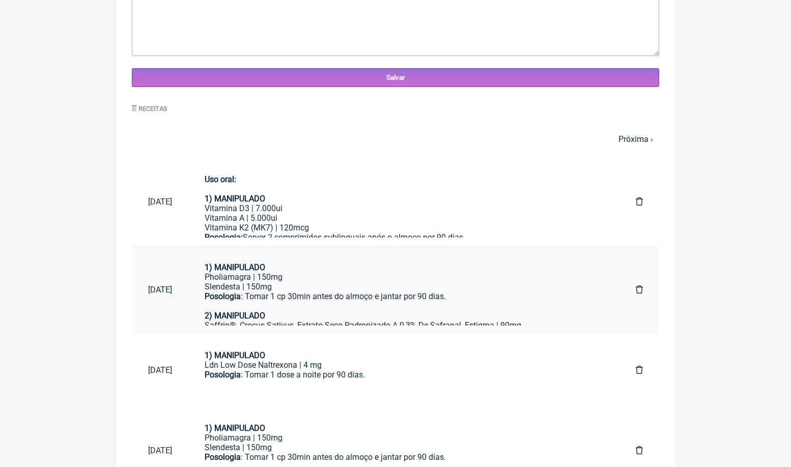
click at [397, 273] on div "Pholiamagra | 150mg" at bounding box center [404, 277] width 398 height 10
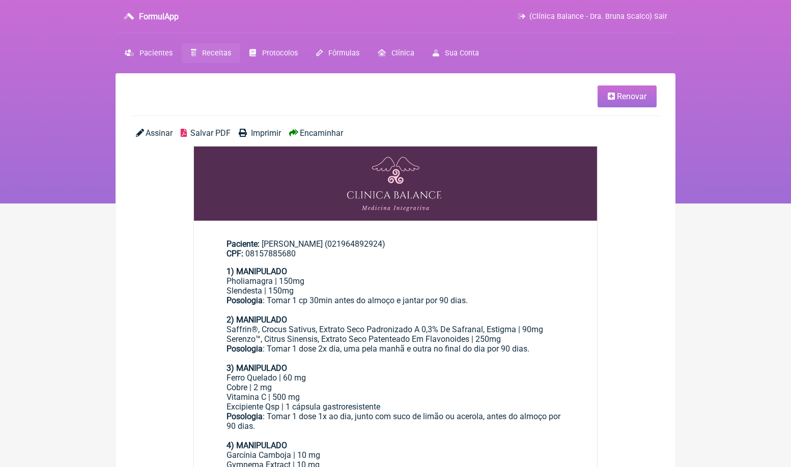
click at [631, 92] on span "Renovar" at bounding box center [632, 97] width 30 height 10
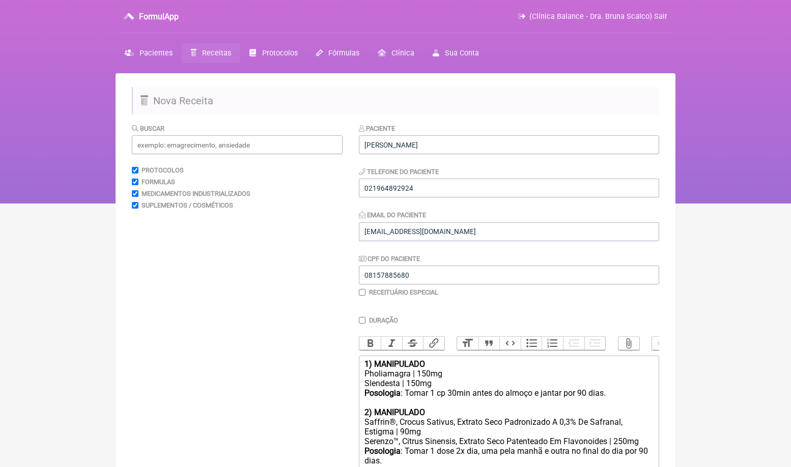
scroll to position [311, 0]
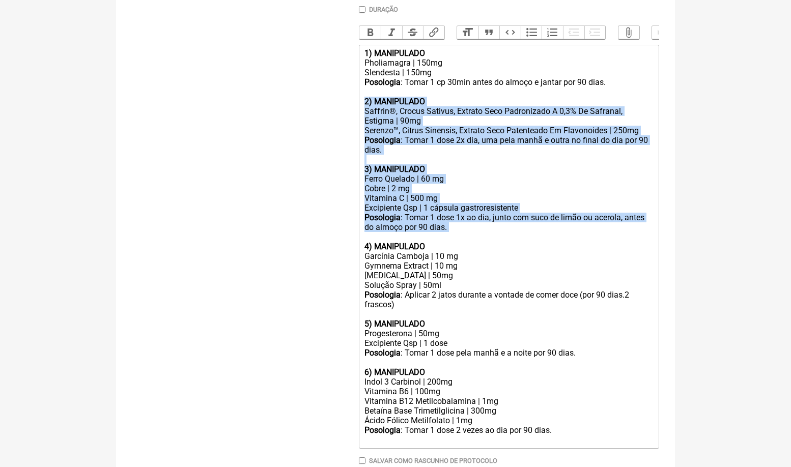
drag, startPoint x: 363, startPoint y: 99, endPoint x: 440, endPoint y: 224, distance: 146.1
click at [440, 224] on trix-editor "1) MANIPULADO Pholiamagra | 150mg Slendesta | 150mg Posologia : Tomar 1 cp 30mi…" at bounding box center [509, 247] width 300 height 404
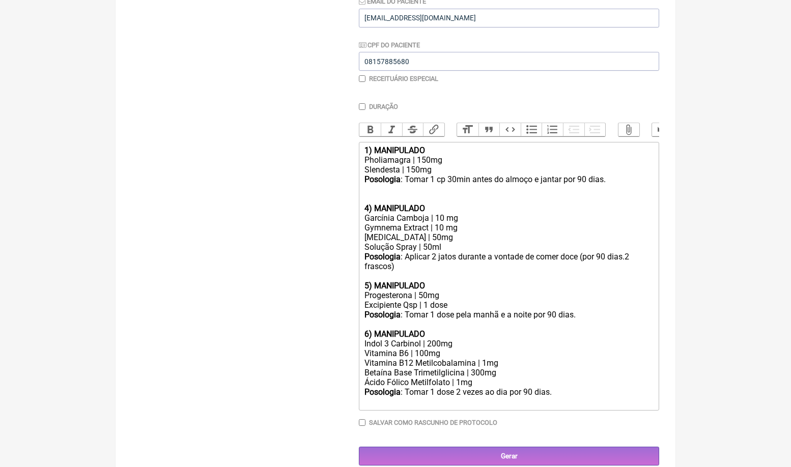
scroll to position [205, 0]
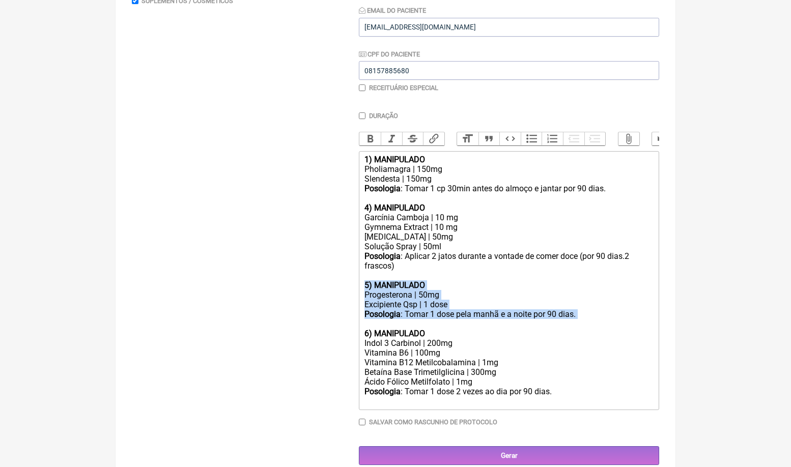
drag, startPoint x: 366, startPoint y: 274, endPoint x: 578, endPoint y: 314, distance: 216.3
click at [578, 314] on trix-editor "1) MANIPULADO Pholiamagra | 150mg Slendesta | 150mg Posologia : Tomar 1 cp 30mi…" at bounding box center [509, 280] width 300 height 259
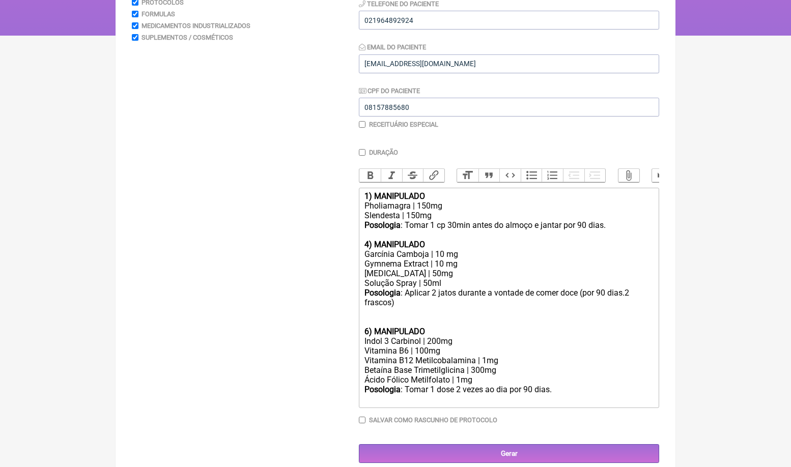
scroll to position [159, 0]
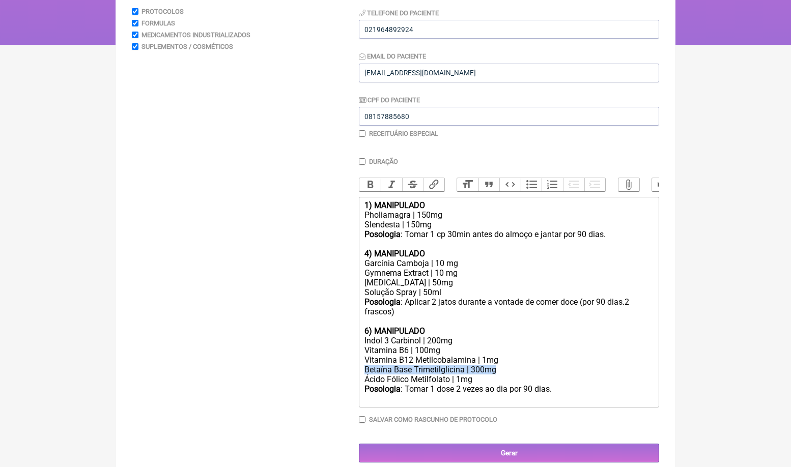
drag, startPoint x: 506, startPoint y: 361, endPoint x: 308, endPoint y: 361, distance: 197.9
click at [311, 361] on form "Buscar Protocolos Formulas Medicamentos Industrializados Suplementos / Cosmétic…" at bounding box center [395, 213] width 527 height 498
type trix-editor "<div><strong>1) MANIPULADO</strong></div><div>Pholiamagra | 150mg</div><div>Sle…"
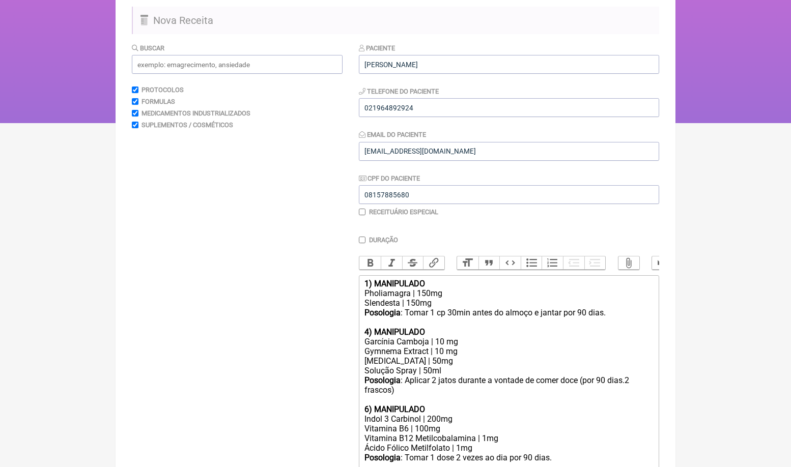
scroll to position [76, 0]
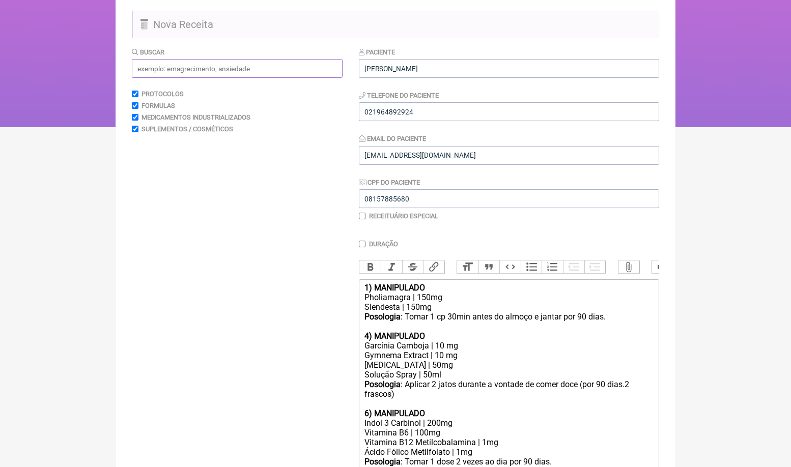
click at [266, 70] on input "text" at bounding box center [237, 68] width 211 height 19
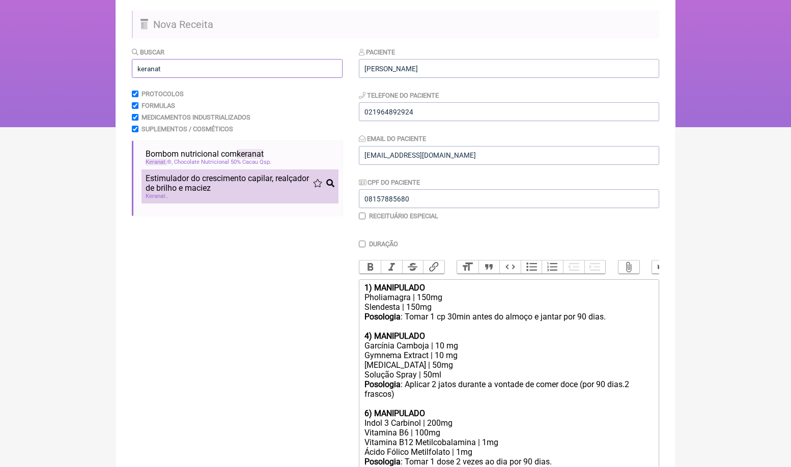
type input "keranat"
click at [227, 188] on span "Estimulador do crescimento capilar, realçador de brilho e maciez" at bounding box center [229, 182] width 167 height 19
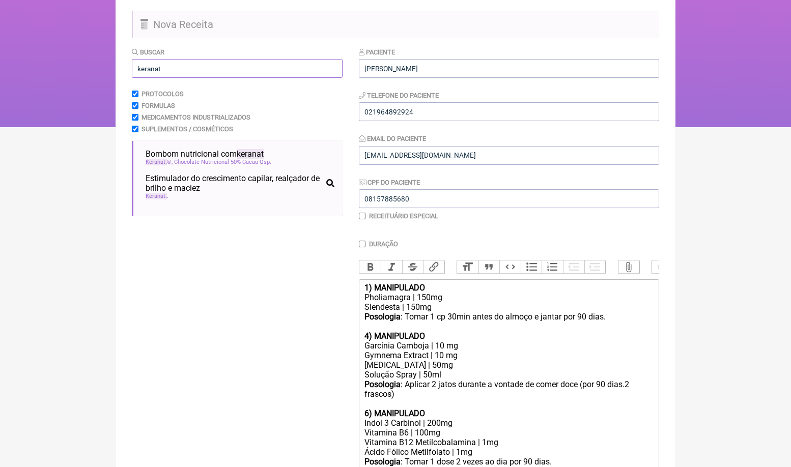
click at [187, 68] on input "keranat" at bounding box center [237, 68] width 211 height 19
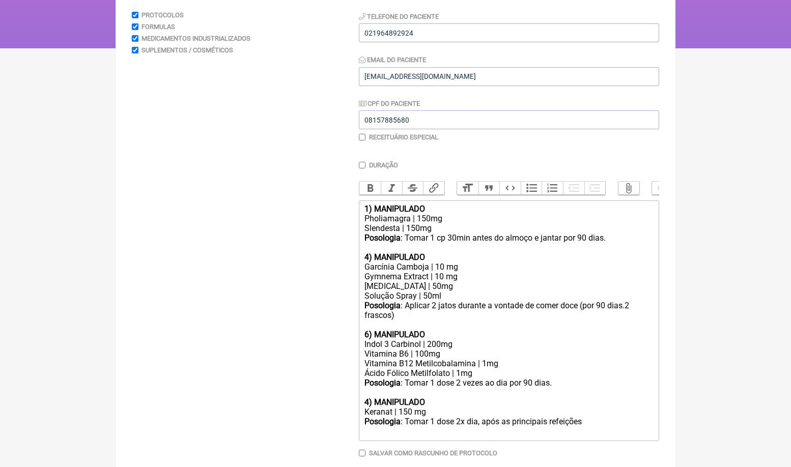
scroll to position [155, 0]
click at [636, 301] on div "Posologia : Aplicar 2 jatos durante a vontade de comer doce (por 90 dias.2 fras…" at bounding box center [508, 315] width 289 height 29
click at [641, 301] on div "Posologia : Aplicar 2 jatos durante a vontade de comer doce (por 90 dias 2 fras…" at bounding box center [508, 315] width 289 height 29
type trix-editor "<div><strong>1) MANIPULADO</strong></div><div>Pholiamagra | 150mg</div><div>Sle…"
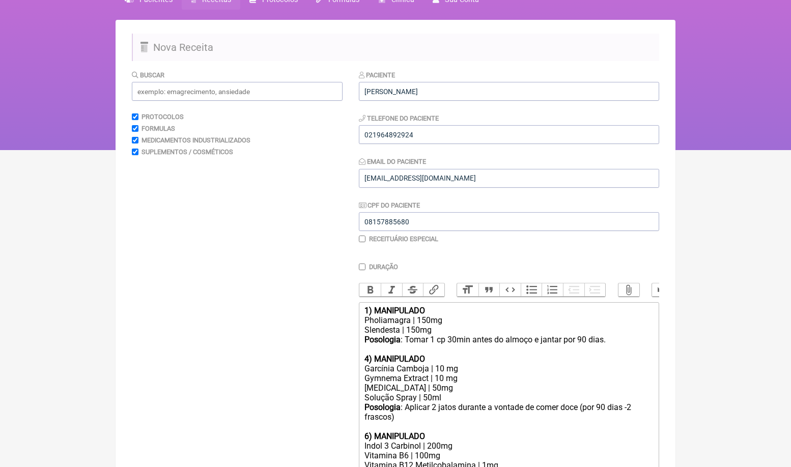
scroll to position [49, 0]
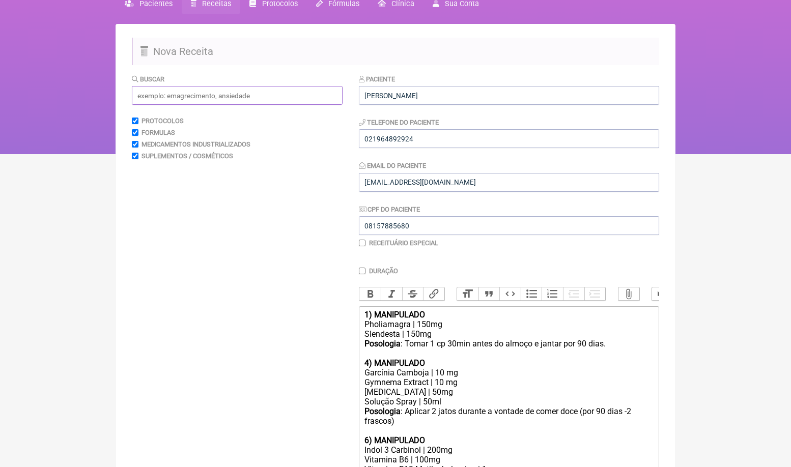
click at [227, 99] on input "text" at bounding box center [237, 95] width 211 height 19
type input "LDN"
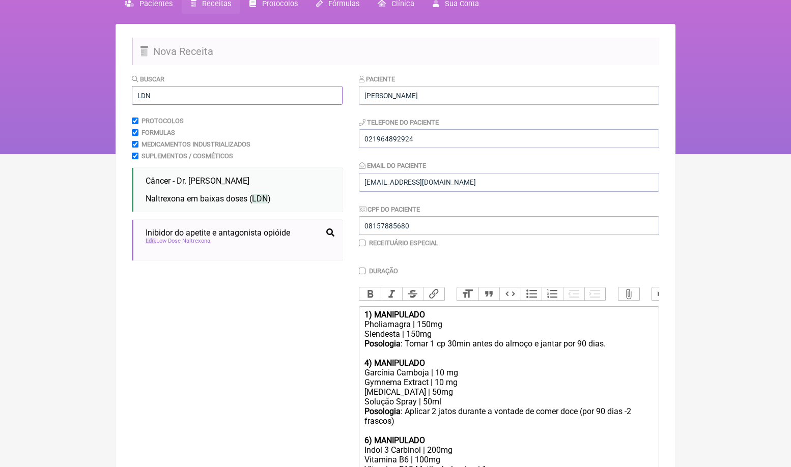
click at [185, 93] on input "LDN" at bounding box center [237, 95] width 211 height 19
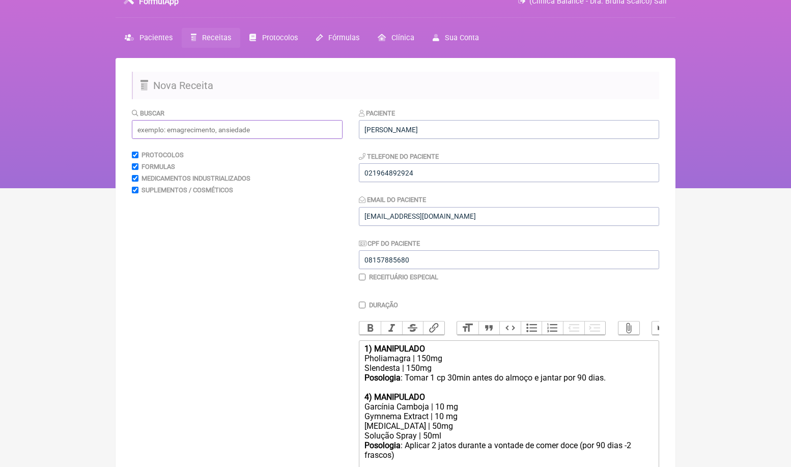
scroll to position [20, 0]
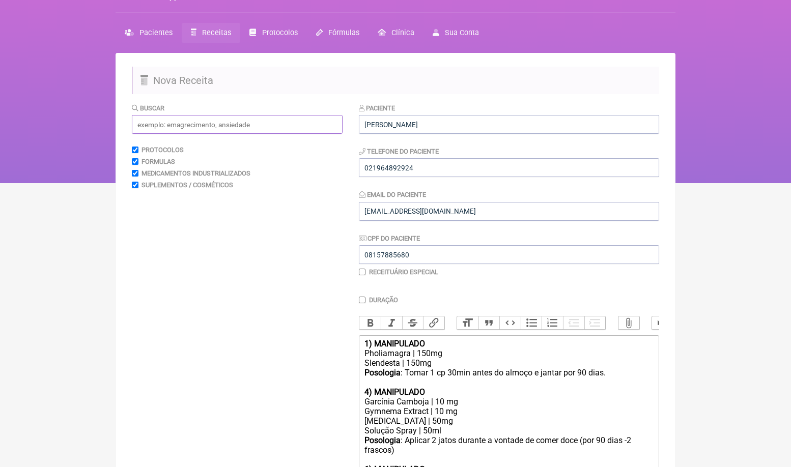
click at [252, 123] on input "text" at bounding box center [237, 124] width 211 height 19
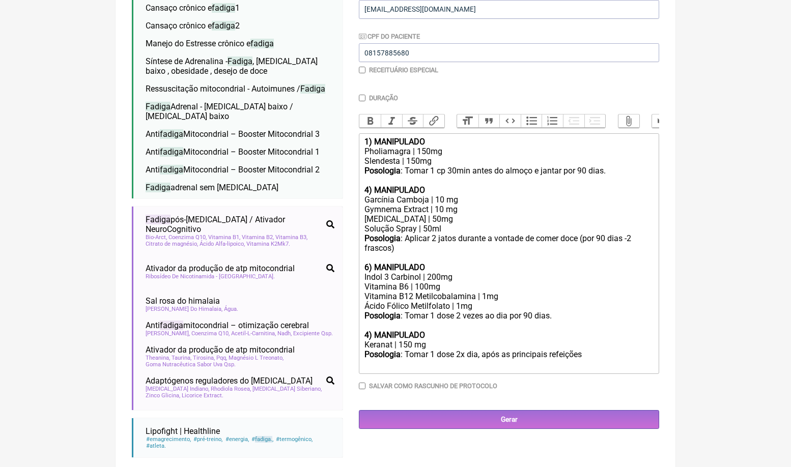
scroll to position [223, 0]
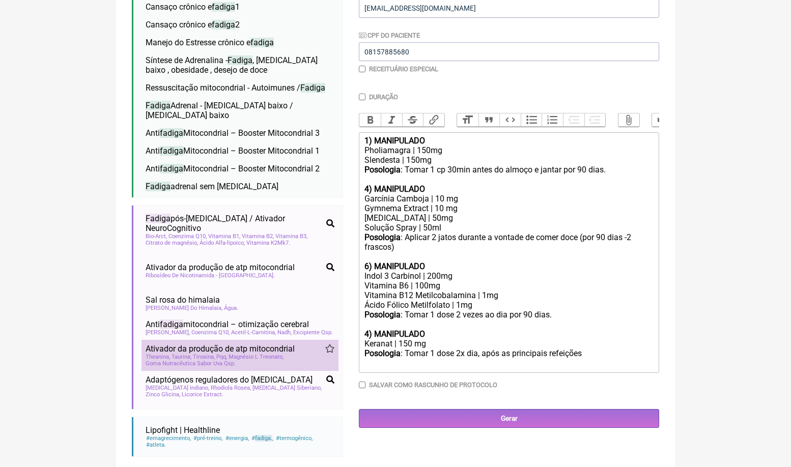
type input "fadiga"
click at [236, 354] on span "Magnésio L Treonato" at bounding box center [255, 357] width 55 height 7
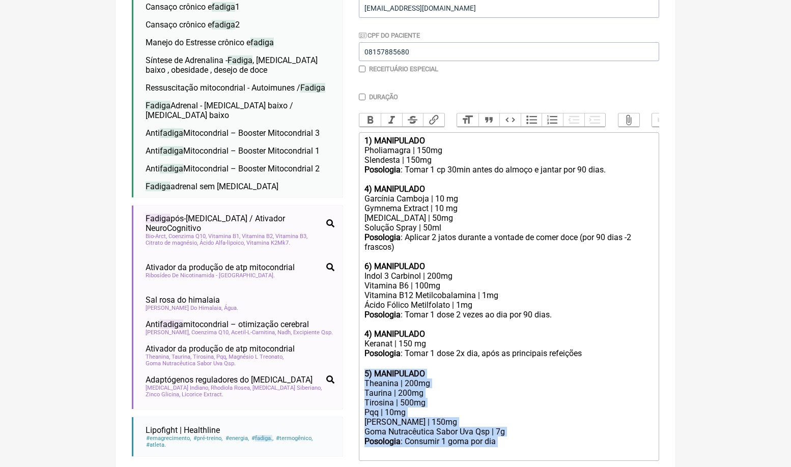
drag, startPoint x: 508, startPoint y: 424, endPoint x: 357, endPoint y: 358, distance: 165.2
click at [356, 359] on form "Buscar fadiga Protocolos Formulas Medicamentos Industrializados Suplementos / C…" at bounding box center [395, 208] width 527 height 616
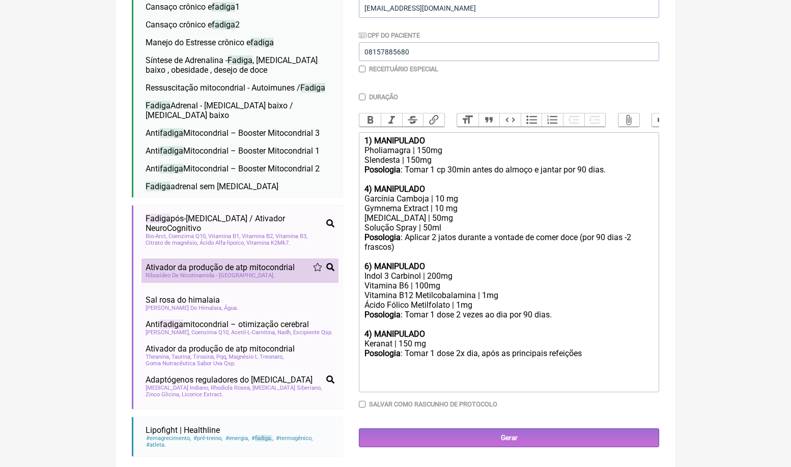
click at [272, 272] on div "Ribosídeo De Nicotinamida - [GEOGRAPHIC_DATA]" at bounding box center [240, 275] width 189 height 7
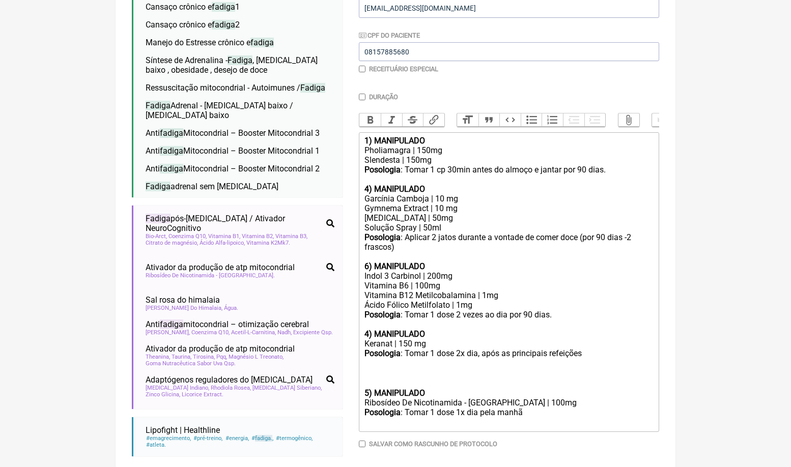
click at [399, 369] on div at bounding box center [508, 378] width 289 height 19
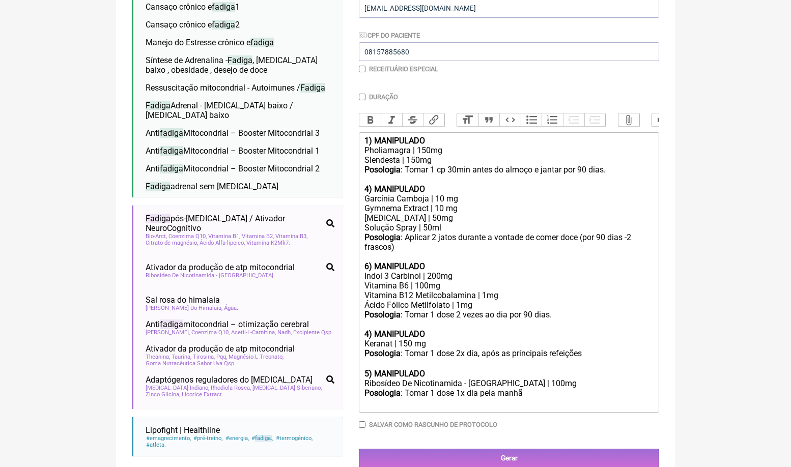
type trix-editor "<lor><ipsumd>9) SITAMETCON</adipis></eli><sed>Doeiusmodte | 767in</utl><etd>Mag…"
click at [363, 96] on input "Duração" at bounding box center [362, 97] width 7 height 7
checkbox input "true"
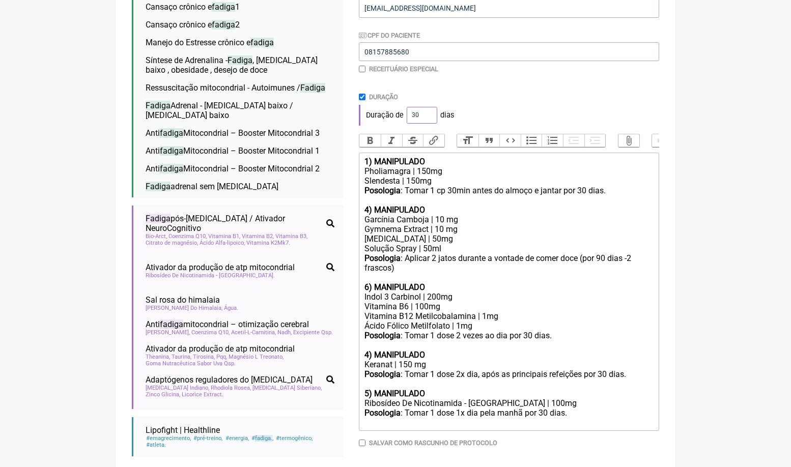
click at [420, 117] on input "30" at bounding box center [421, 115] width 31 height 17
type input "90"
click at [525, 113] on div "Duração de 90 dias" at bounding box center [509, 115] width 300 height 20
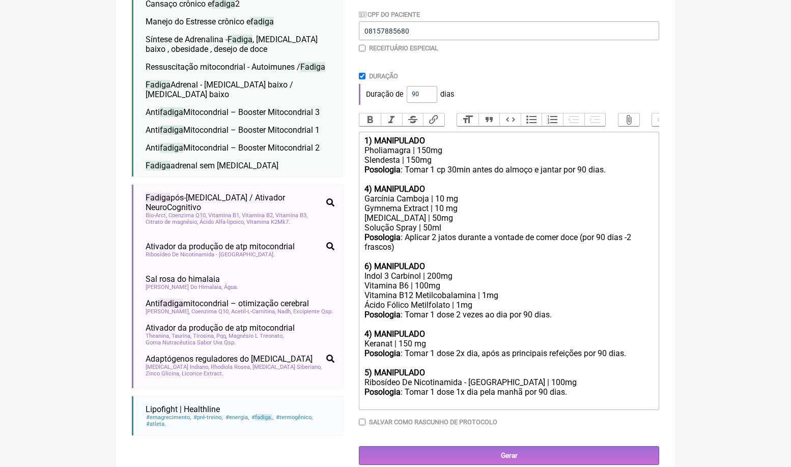
scroll to position [244, 0]
click at [556, 447] on input "Gerar" at bounding box center [509, 456] width 300 height 19
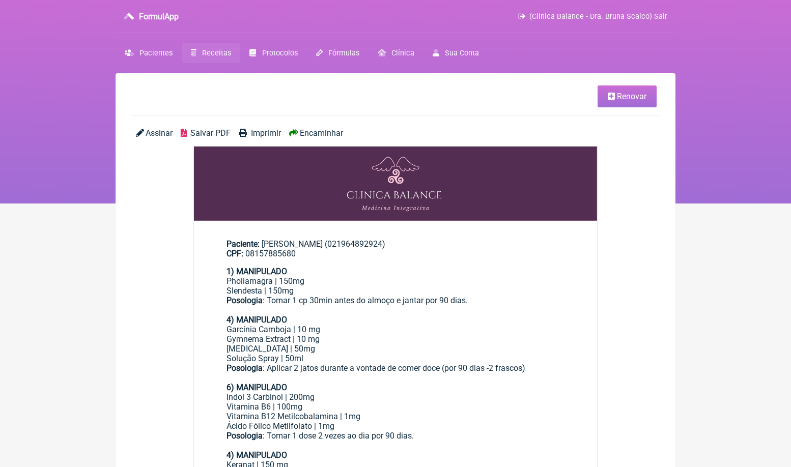
click at [335, 134] on span "Encaminhar" at bounding box center [321, 133] width 43 height 10
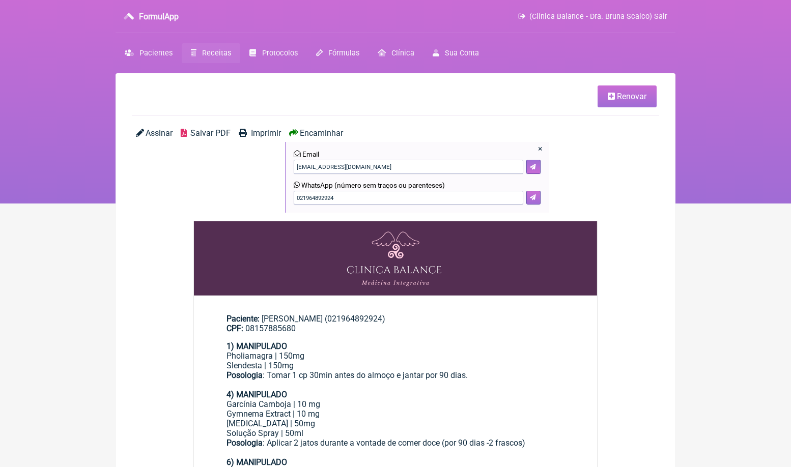
click at [539, 197] on button at bounding box center [533, 198] width 14 height 14
